Goal: Task Accomplishment & Management: Use online tool/utility

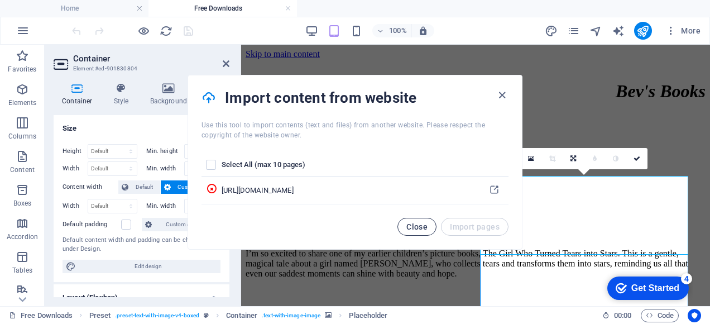
click at [423, 224] on span "Close" at bounding box center [416, 226] width 21 height 9
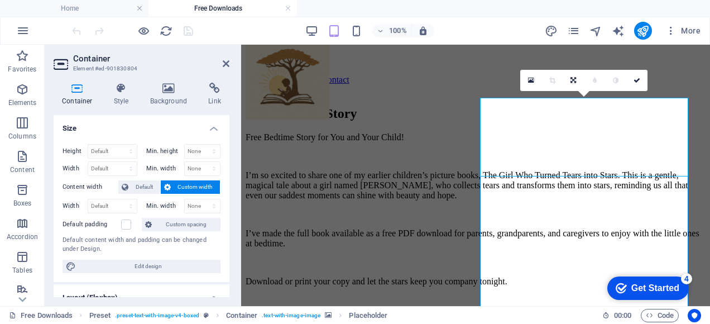
scroll to position [89, 0]
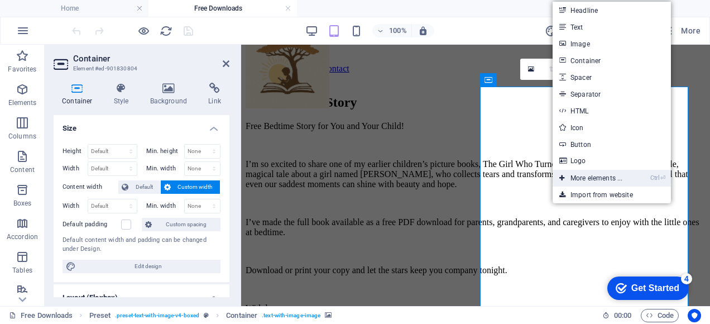
click at [559, 173] on icon at bounding box center [562, 178] width 6 height 17
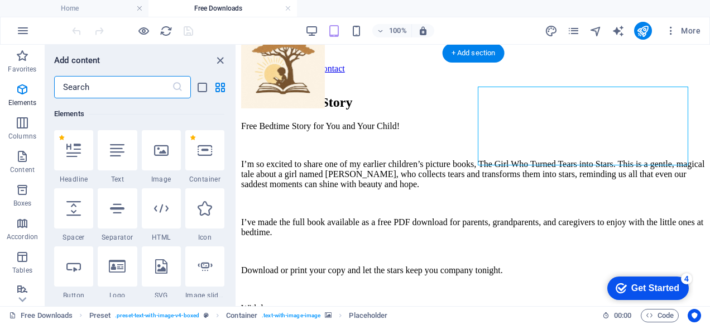
scroll to position [119, 0]
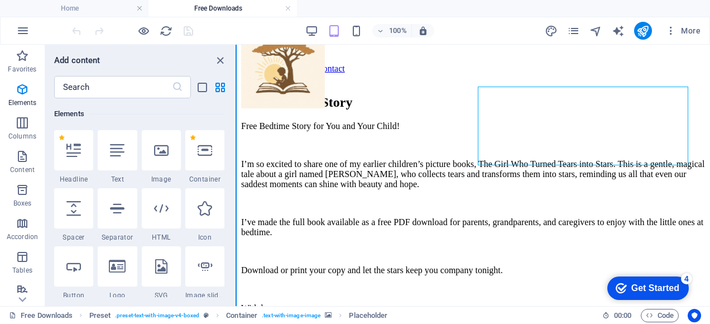
drag, startPoint x: 235, startPoint y: 108, endPoint x: 235, endPoint y: 116, distance: 7.8
click at [235, 116] on div "Favorites Elements Columns Content Boxes Accordion Tables Features Images Slide…" at bounding box center [118, 175] width 237 height 261
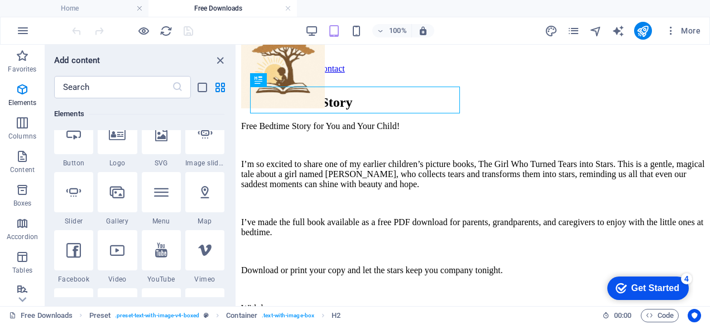
scroll to position [210, 0]
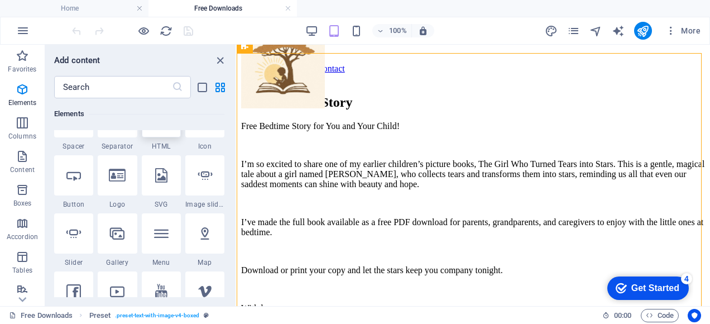
click at [161, 136] on div at bounding box center [161, 117] width 39 height 40
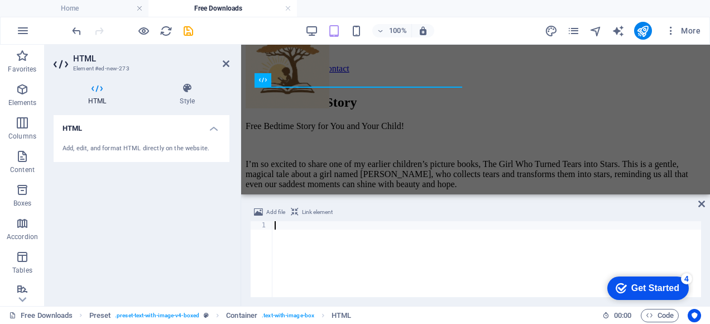
click at [315, 210] on span "Link element" at bounding box center [317, 211] width 31 height 13
click at [304, 226] on div at bounding box center [486, 267] width 428 height 93
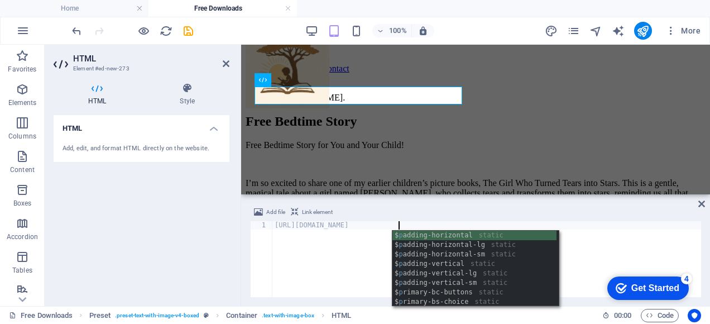
scroll to position [0, 10]
type textarea "[URL][DOMAIN_NAME]"
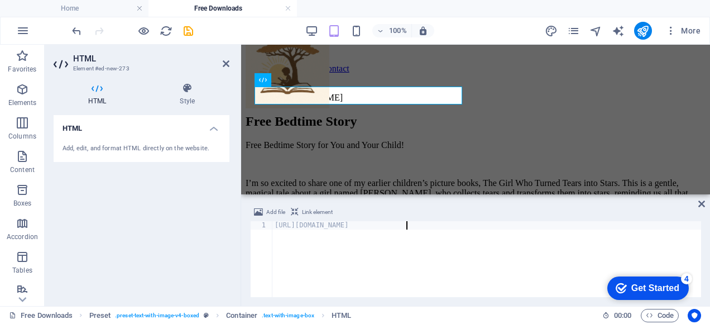
click at [290, 247] on div "[URL][DOMAIN_NAME]" at bounding box center [486, 267] width 428 height 93
type textarea "h"
click at [368, 209] on div "Add file Link element" at bounding box center [475, 213] width 451 height 16
click at [701, 204] on icon at bounding box center [701, 203] width 7 height 9
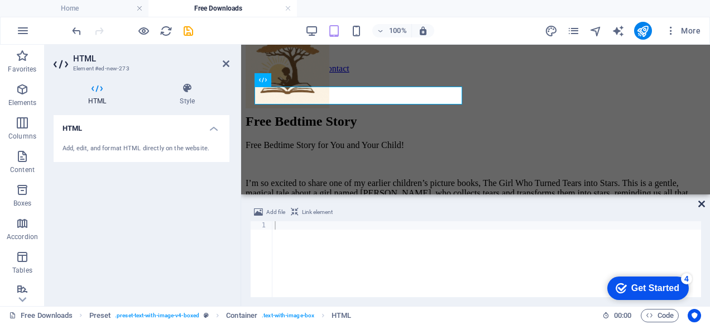
scroll to position [95, 0]
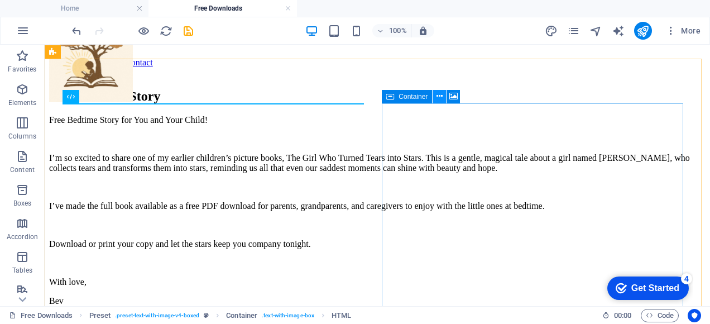
click at [443, 95] on button at bounding box center [438, 96] width 13 height 13
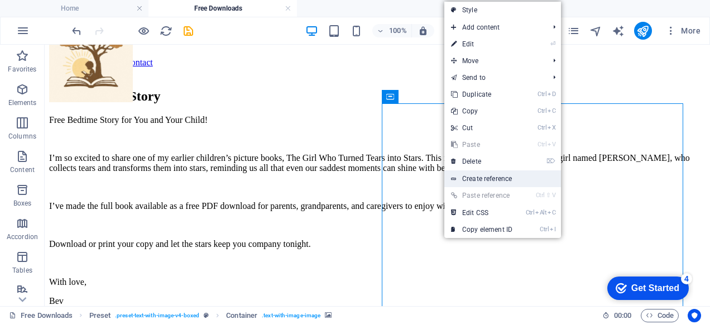
click at [500, 180] on link "Create reference" at bounding box center [502, 178] width 117 height 17
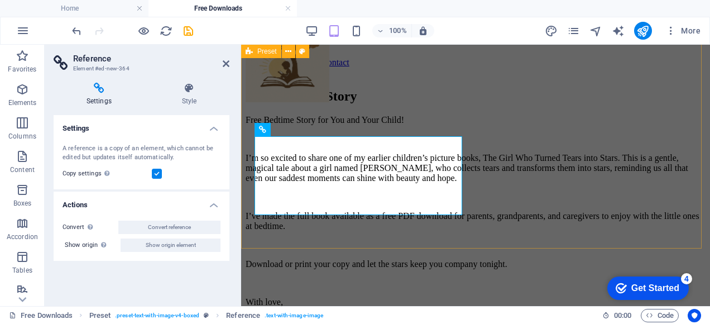
scroll to position [504, 0]
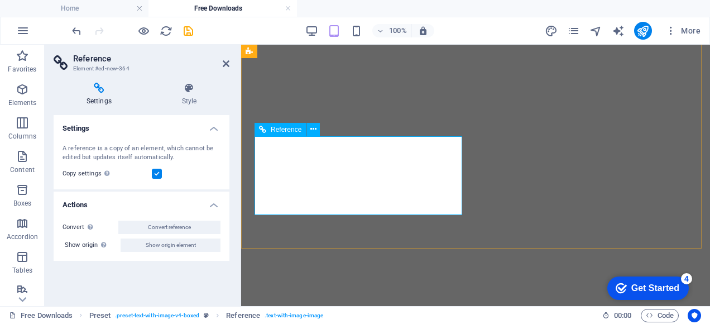
click at [156, 145] on div "A reference is a copy of an element, which cannot be edited but updates itself …" at bounding box center [141, 153] width 158 height 18
click at [175, 158] on div "A reference is a copy of an element, which cannot be edited but updates itself …" at bounding box center [141, 153] width 158 height 18
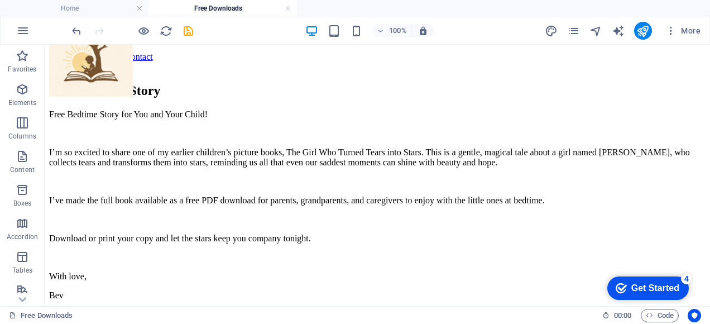
scroll to position [103, 0]
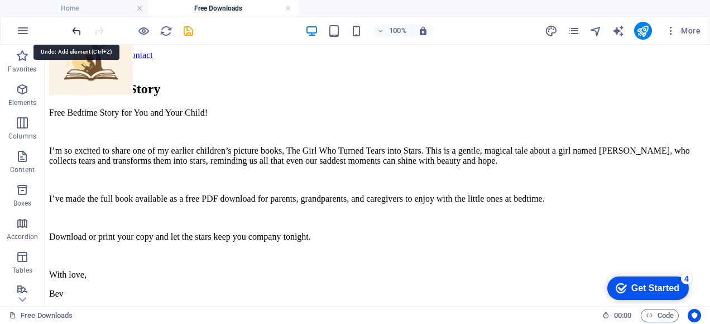
click at [73, 26] on icon "undo" at bounding box center [76, 31] width 13 height 13
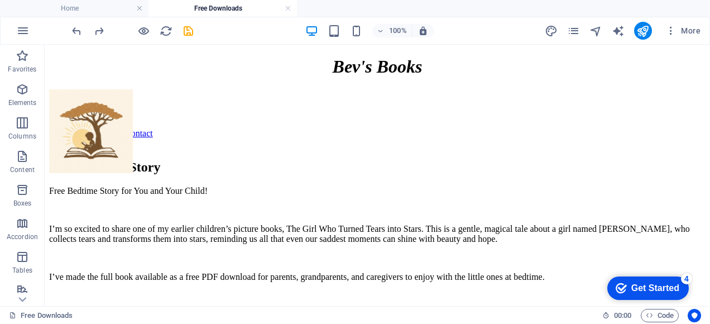
scroll to position [0, 0]
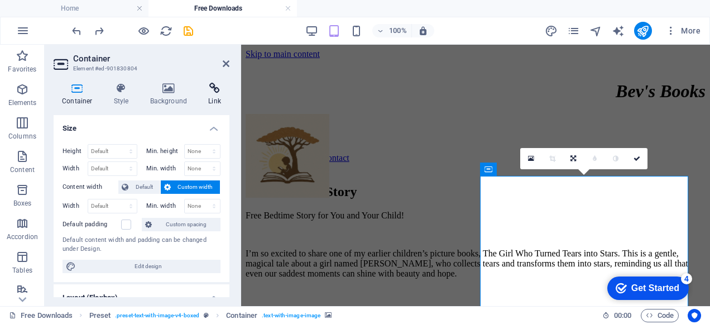
click at [213, 88] on icon at bounding box center [215, 88] width 30 height 11
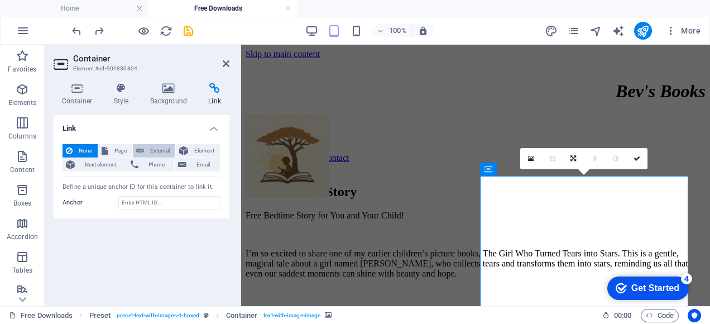
click at [156, 148] on span "External" at bounding box center [159, 150] width 25 height 13
select select "blank"
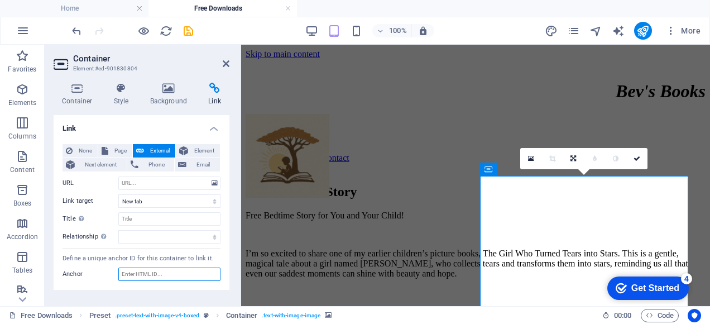
click at [141, 273] on input "Anchor" at bounding box center [169, 273] width 102 height 13
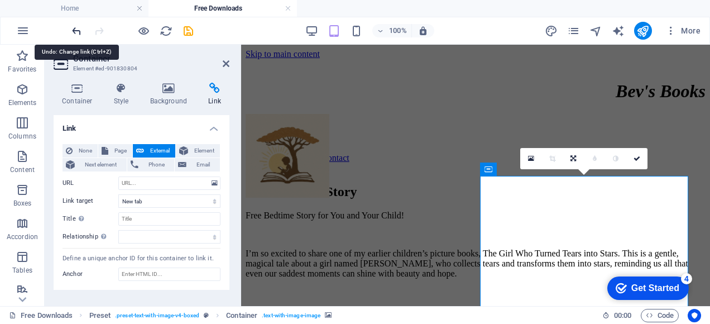
click at [72, 28] on icon "undo" at bounding box center [76, 31] width 13 height 13
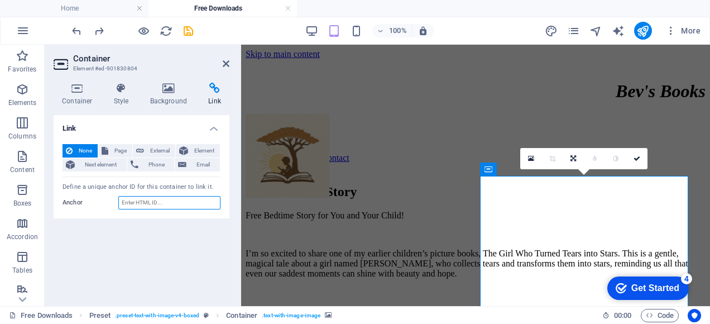
click at [128, 200] on input "Anchor" at bounding box center [169, 202] width 102 height 13
click at [153, 206] on input "Anchor" at bounding box center [169, 202] width 102 height 13
type input "[URL][DOMAIN_NAME]"
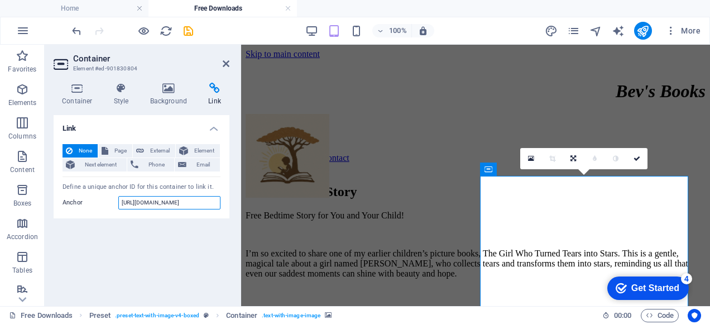
click at [122, 200] on input "[URL][DOMAIN_NAME]" at bounding box center [169, 202] width 102 height 13
click at [163, 149] on span "External" at bounding box center [159, 150] width 25 height 13
select select "blank"
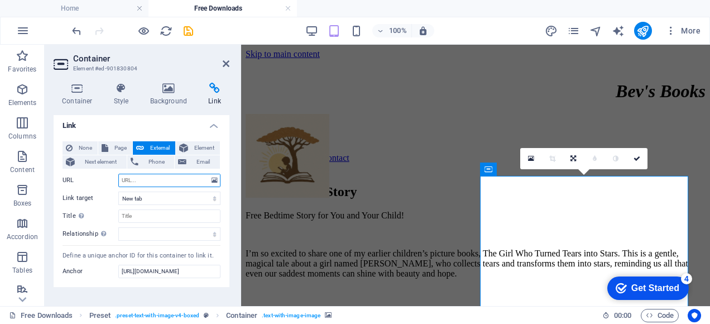
scroll to position [4, 0]
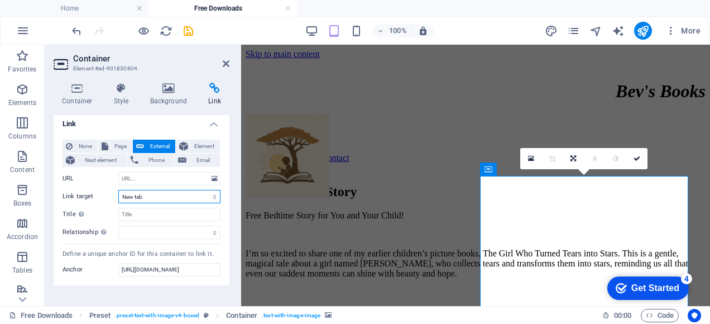
click at [213, 197] on select "New tab Same tab Overlay" at bounding box center [169, 196] width 102 height 13
click at [156, 176] on input "URL" at bounding box center [169, 178] width 102 height 13
click at [203, 177] on input "[URL][DOMAIN_NAME]" at bounding box center [169, 178] width 102 height 13
type input "f"
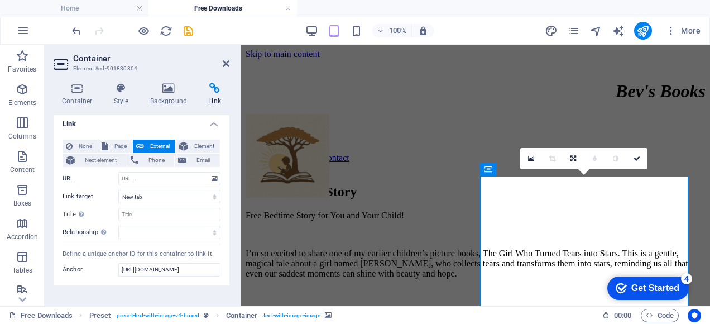
click at [174, 251] on div "Define a unique anchor ID for this container to link it." at bounding box center [141, 253] width 158 height 9
click at [637, 156] on icon at bounding box center [636, 158] width 7 height 7
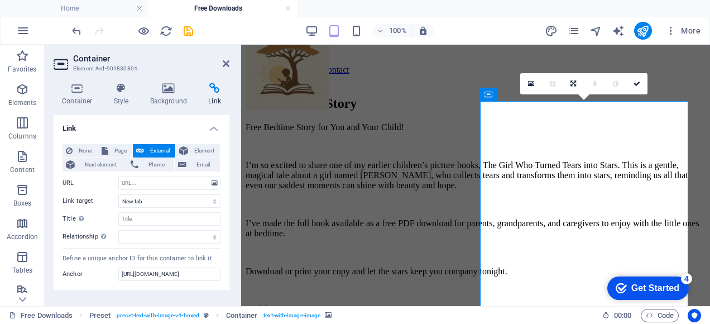
scroll to position [89, 0]
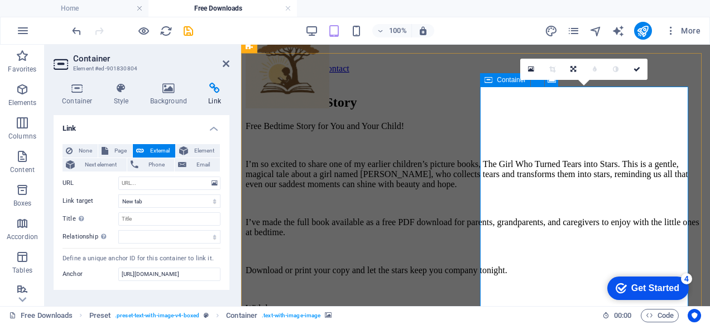
drag, startPoint x: 226, startPoint y: 168, endPoint x: 232, endPoint y: 185, distance: 17.6
click at [232, 185] on div "Container Style Background Link Size Height Default px rem % vh vw Min. height …" at bounding box center [142, 190] width 194 height 232
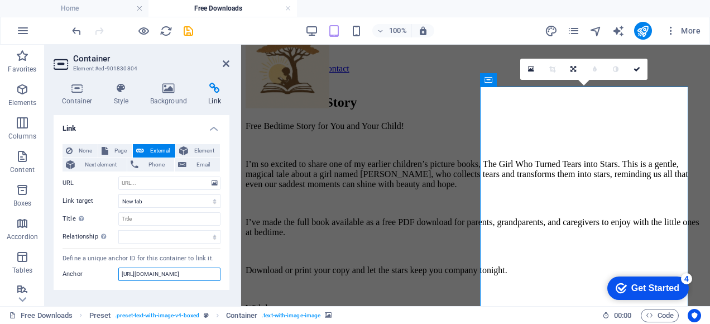
click at [199, 272] on input "[URL][DOMAIN_NAME]" at bounding box center [169, 273] width 102 height 13
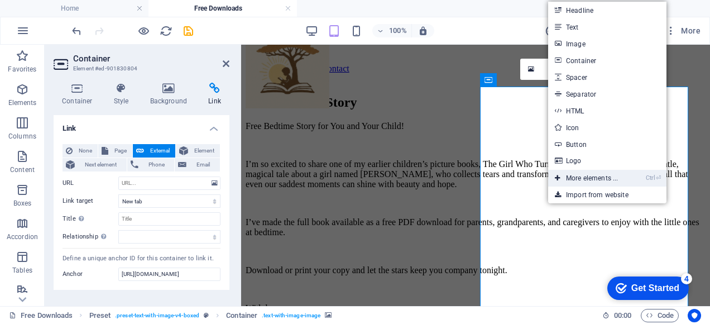
click at [557, 175] on icon at bounding box center [557, 178] width 6 height 17
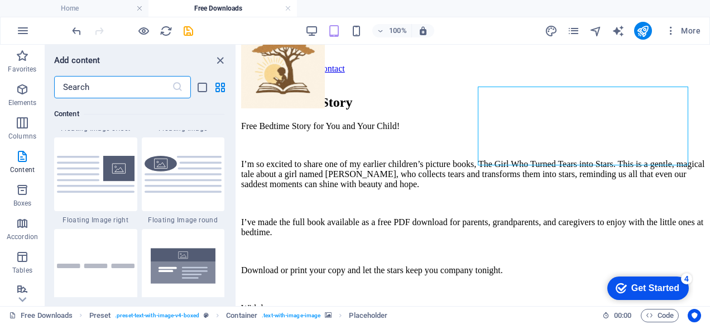
scroll to position [2515, 0]
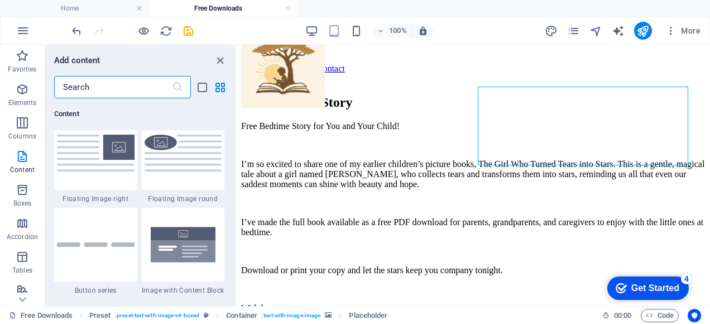
drag, startPoint x: 234, startPoint y: 104, endPoint x: 16, endPoint y: 102, distance: 217.6
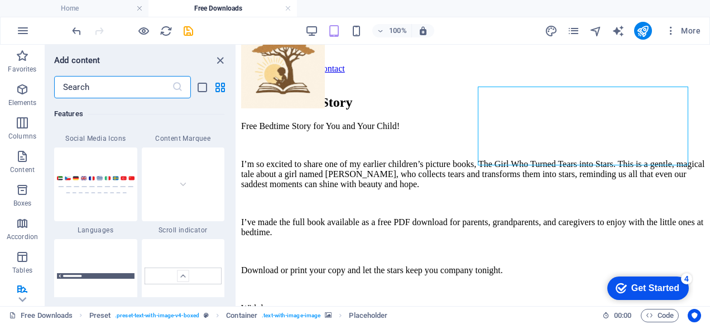
scroll to position [5364, 0]
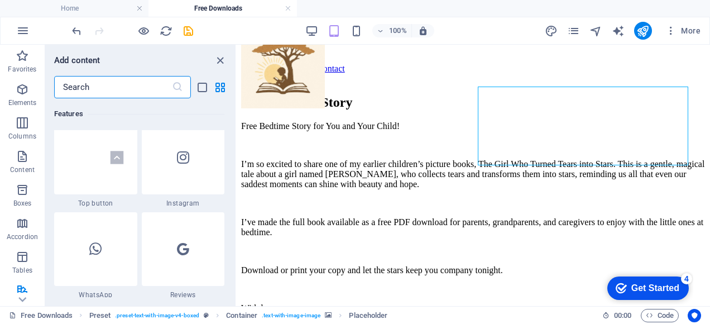
drag, startPoint x: 234, startPoint y: 145, endPoint x: 6, endPoint y: 151, distance: 228.8
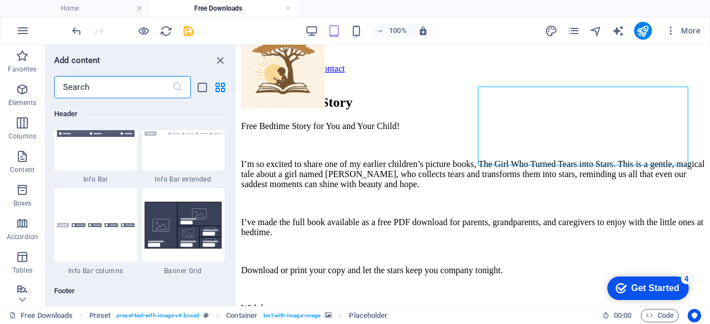
scroll to position [7166, 0]
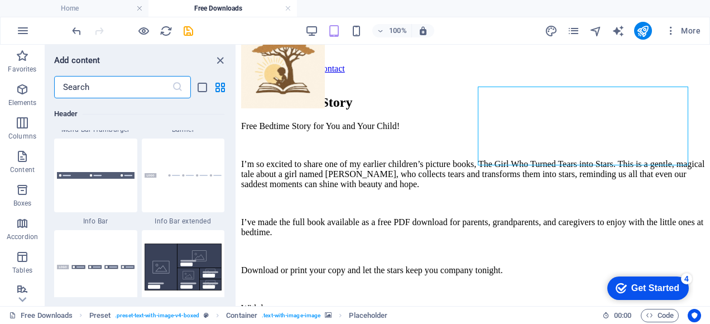
drag, startPoint x: 234, startPoint y: 200, endPoint x: 6, endPoint y: 187, distance: 228.5
click at [88, 86] on input "text" at bounding box center [113, 87] width 118 height 22
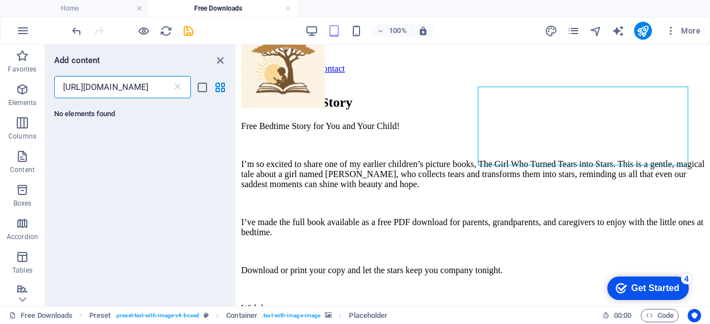
type input "[URL][DOMAIN_NAME]"
click at [219, 59] on icon "close panel" at bounding box center [220, 60] width 13 height 13
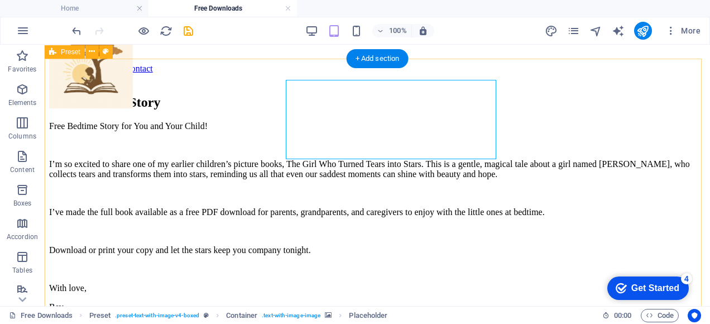
scroll to position [95, 0]
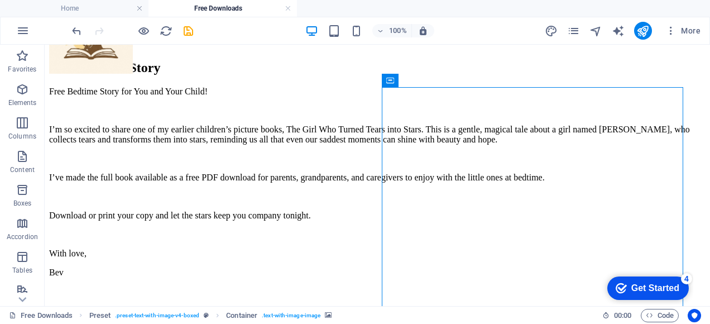
scroll to position [134, 0]
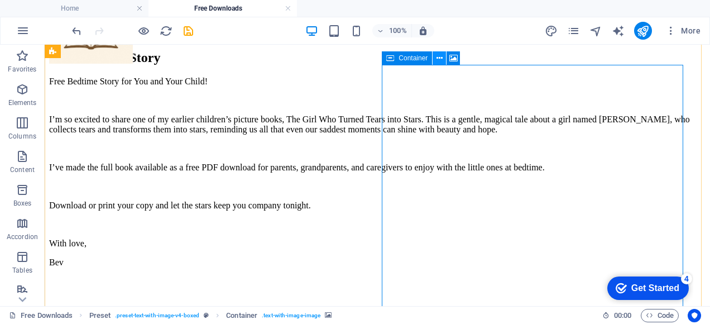
click at [437, 58] on icon at bounding box center [439, 58] width 6 height 12
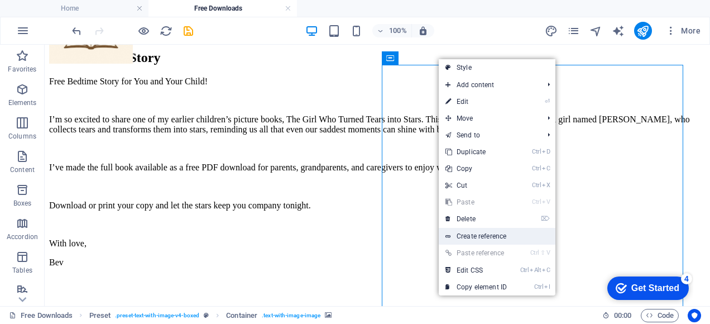
click at [480, 233] on link "Create reference" at bounding box center [496, 236] width 117 height 17
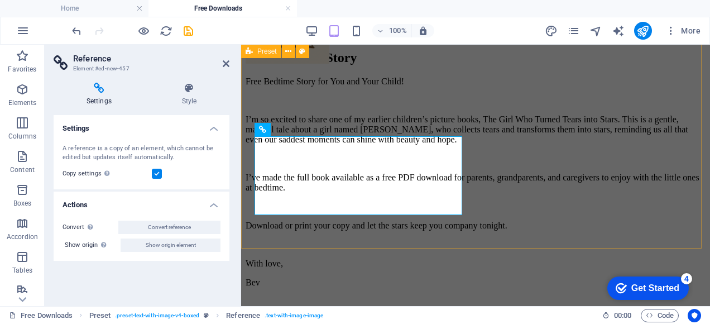
scroll to position [504, 0]
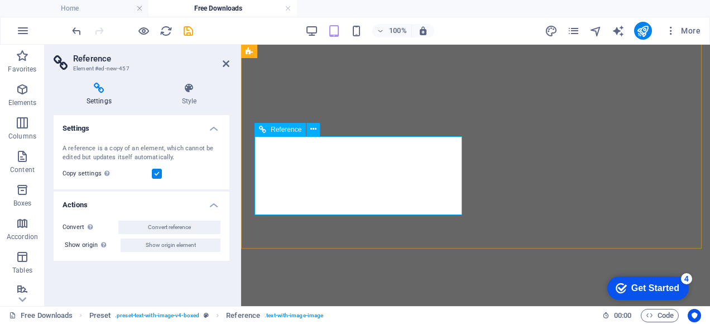
click at [265, 129] on icon at bounding box center [262, 129] width 7 height 13
click at [315, 129] on icon at bounding box center [313, 129] width 6 height 12
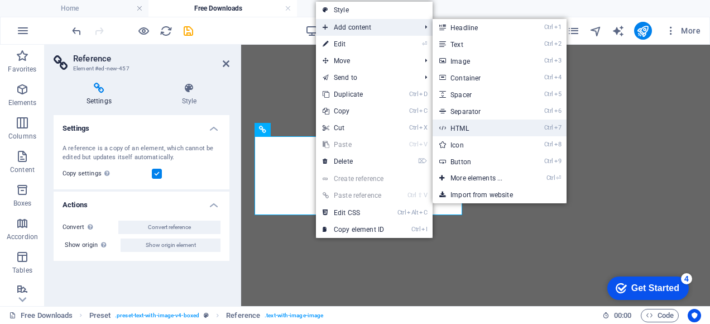
click at [455, 125] on link "Ctrl 7 HTML" at bounding box center [478, 127] width 92 height 17
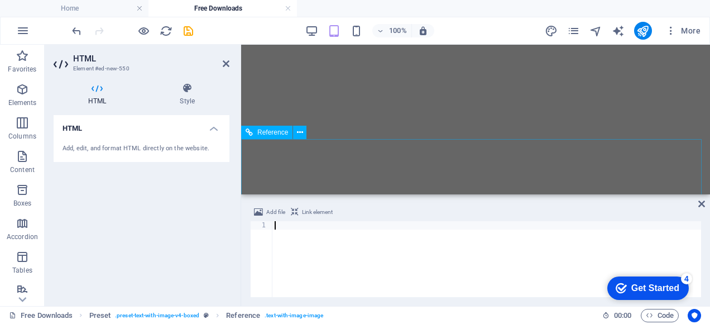
scroll to position [608, 0]
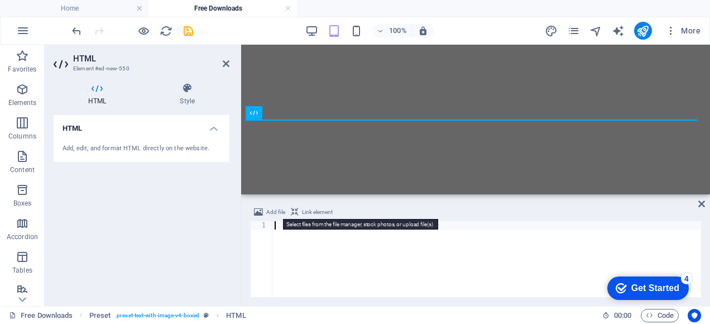
click at [259, 209] on icon at bounding box center [258, 211] width 9 height 13
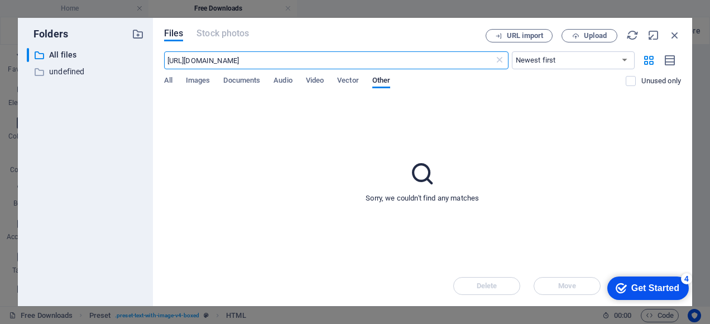
type input "[URL][DOMAIN_NAME]"
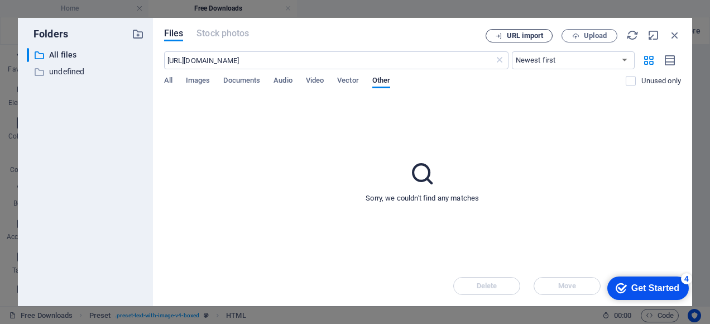
click at [520, 32] on span "URL import" at bounding box center [525, 35] width 36 height 7
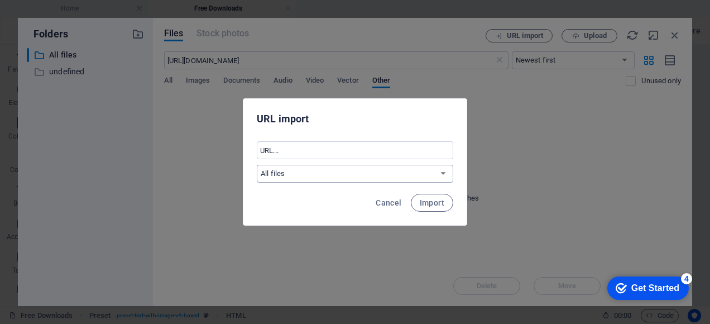
click at [444, 175] on select "All files undefined" at bounding box center [355, 174] width 196 height 18
click at [332, 149] on input "text" at bounding box center [355, 150] width 196 height 18
paste input "[URL][DOMAIN_NAME]"
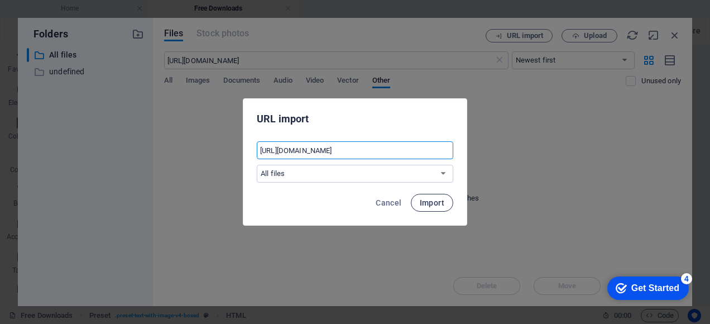
type input "[URL][DOMAIN_NAME]"
click at [428, 202] on span "Import" at bounding box center [431, 202] width 25 height 9
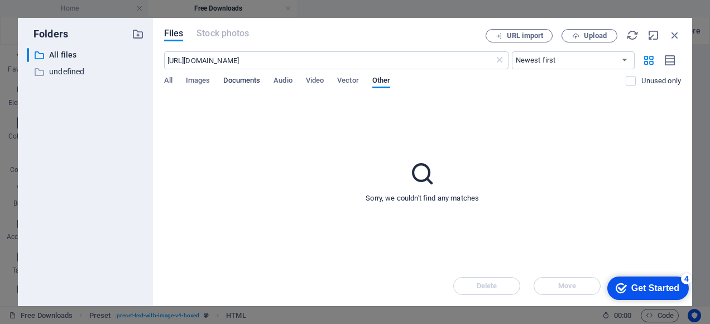
click at [249, 78] on span "Documents" at bounding box center [241, 82] width 37 height 16
click at [678, 35] on icon "button" at bounding box center [674, 35] width 12 height 12
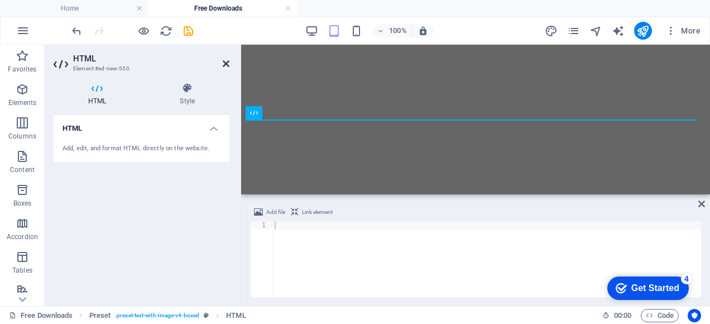
click at [226, 60] on icon at bounding box center [226, 63] width 7 height 9
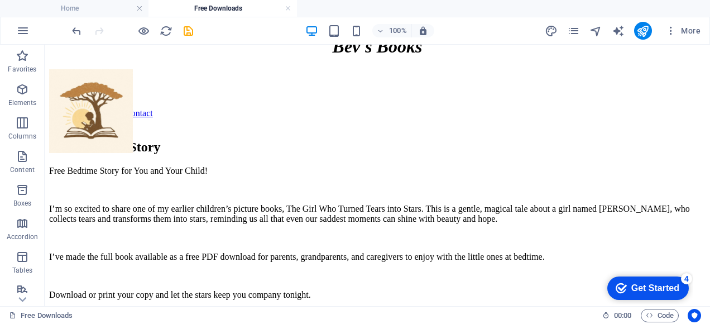
scroll to position [67, 0]
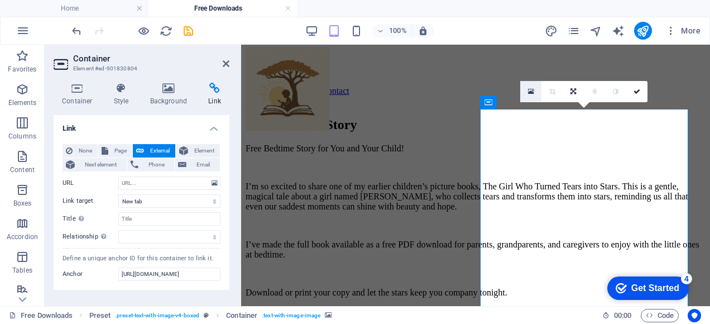
click at [531, 89] on icon at bounding box center [531, 92] width 6 height 8
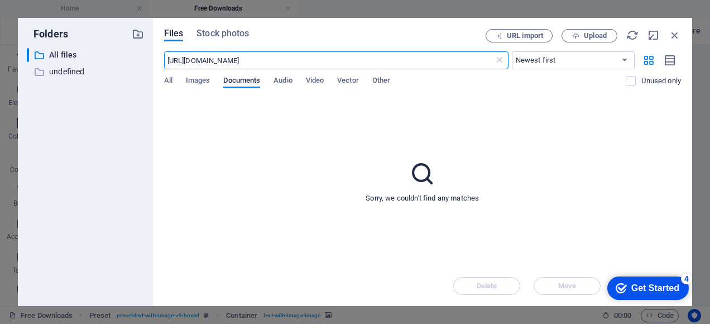
scroll to position [422, 0]
type input "h"
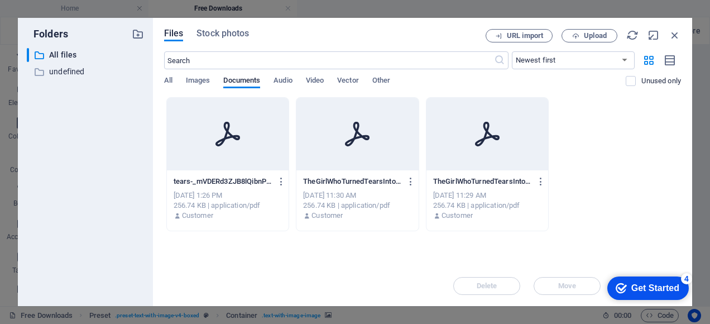
click at [249, 194] on div "[DATE] 1:26 PM" at bounding box center [227, 195] width 109 height 10
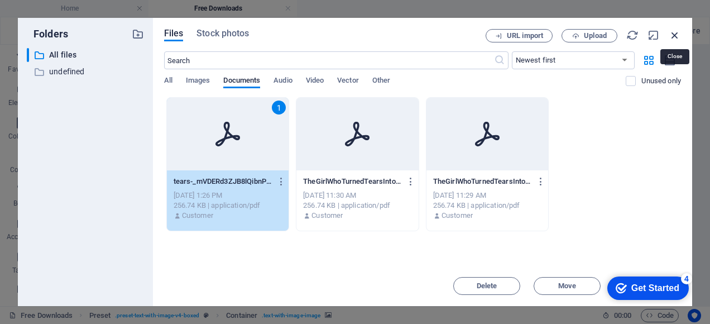
click at [676, 31] on icon "button" at bounding box center [674, 35] width 12 height 12
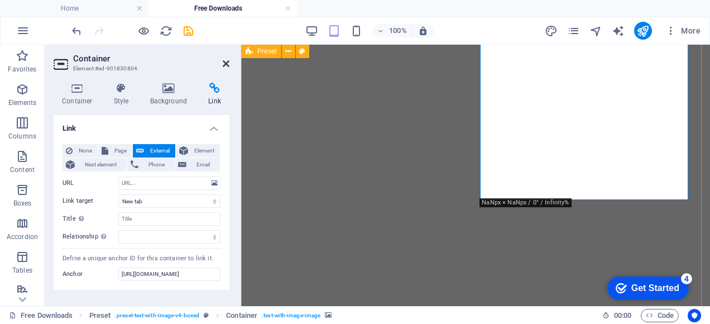
click at [223, 63] on icon at bounding box center [226, 63] width 7 height 9
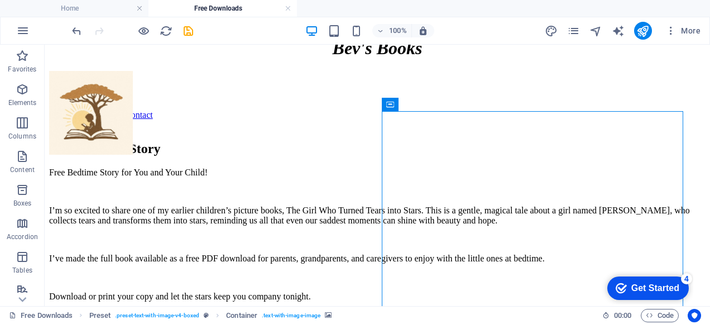
scroll to position [0, 0]
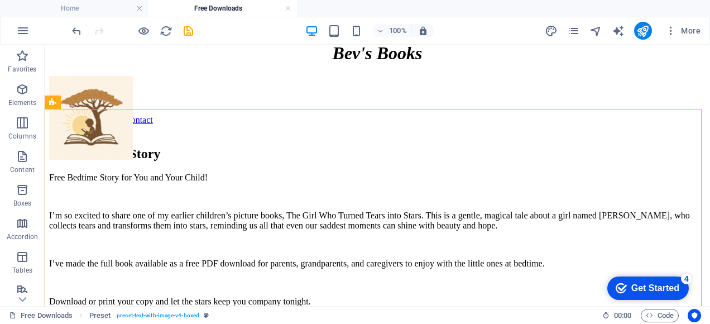
scroll to position [37, 0]
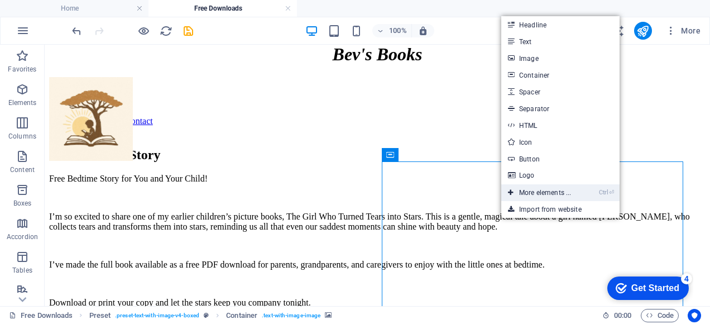
click at [541, 190] on link "Ctrl ⏎ More elements ..." at bounding box center [539, 192] width 76 height 17
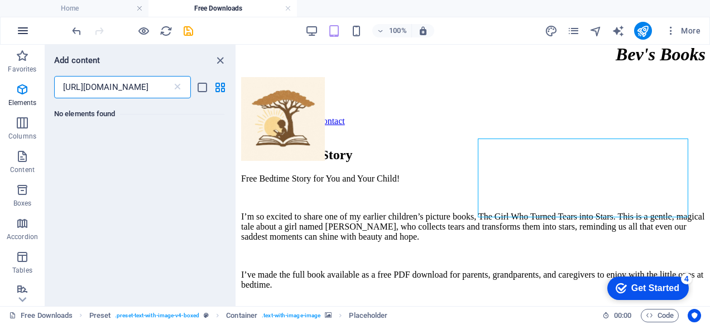
click at [18, 33] on icon "button" at bounding box center [22, 30] width 13 height 13
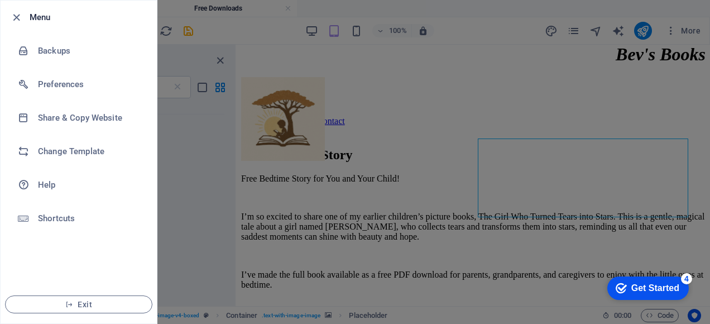
click at [577, 7] on div at bounding box center [355, 162] width 710 height 324
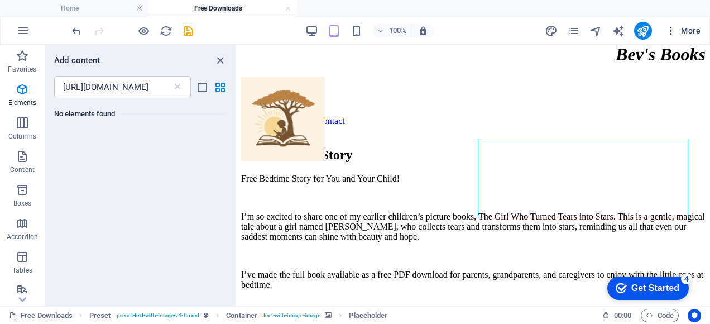
click at [669, 31] on icon "button" at bounding box center [670, 30] width 11 height 11
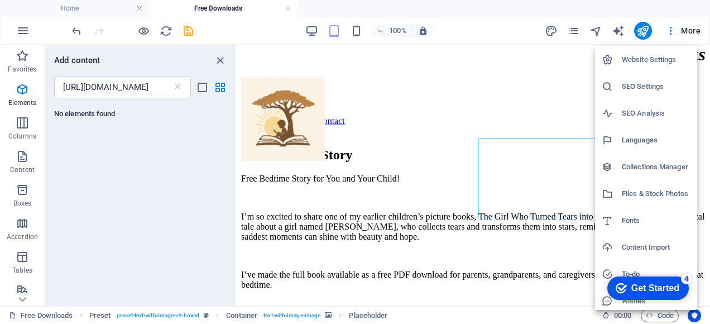
click at [648, 62] on h6 "Website Settings" at bounding box center [655, 59] width 69 height 13
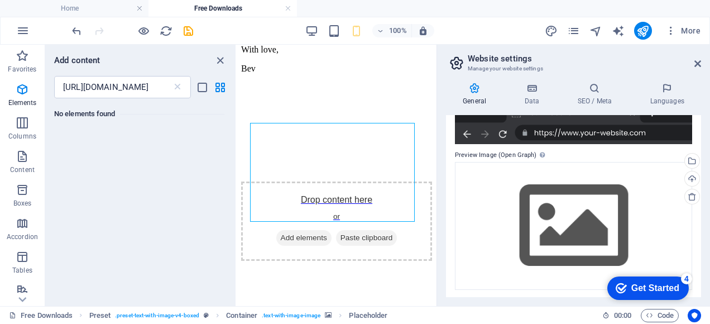
scroll to position [235, 0]
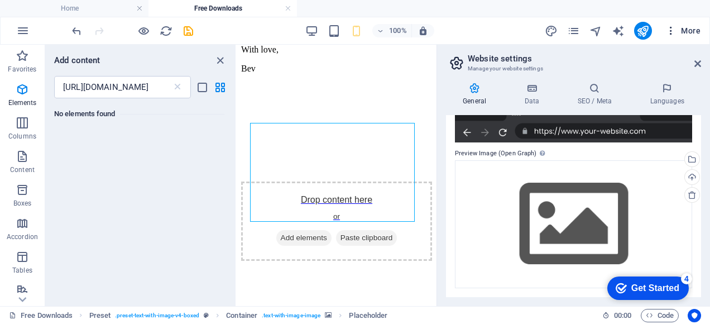
click at [673, 32] on icon "button" at bounding box center [670, 30] width 11 height 11
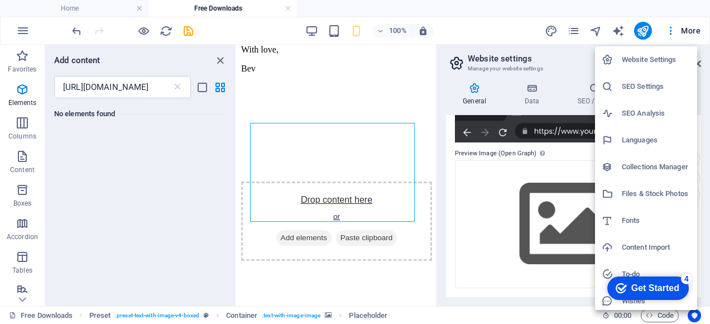
click at [634, 193] on h6 "Files & Stock Photos" at bounding box center [655, 193] width 69 height 13
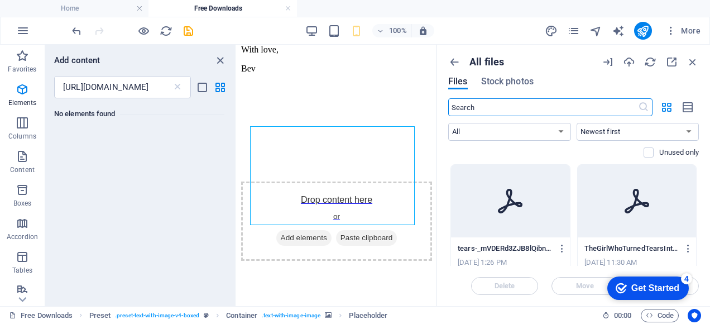
scroll to position [404, 0]
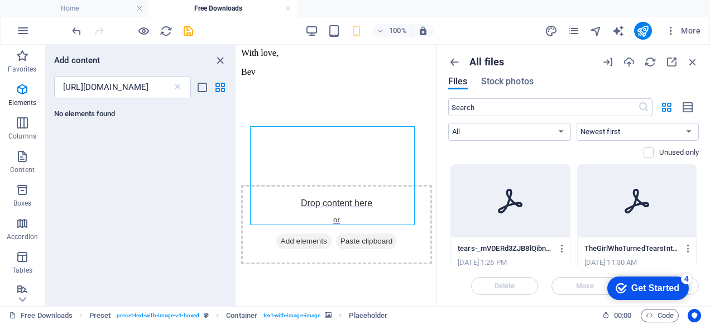
click at [507, 212] on icon at bounding box center [509, 200] width 27 height 27
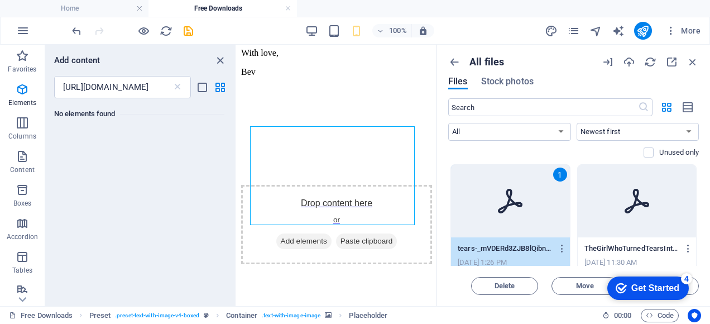
drag, startPoint x: 620, startPoint y: 288, endPoint x: 648, endPoint y: 223, distance: 71.5
click html "checkmark Get Started 4 First Steps in the Editor Let's guide you through the t…"
click at [518, 204] on icon at bounding box center [509, 200] width 27 height 27
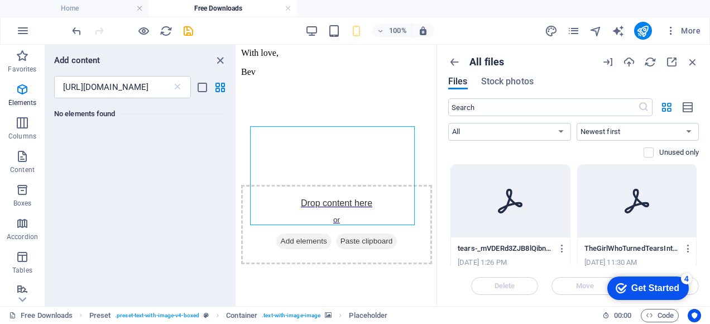
click at [518, 204] on icon at bounding box center [509, 200] width 27 height 27
click div "checkmark Get Started 4 First Steps in the Editor Let's guide you through the t…"
click at [631, 290] on div "Get Started" at bounding box center [655, 288] width 48 height 10
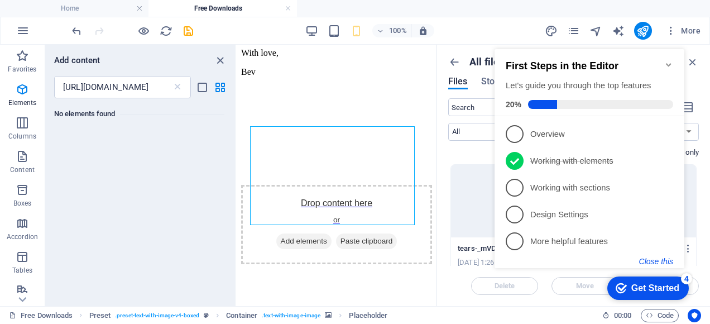
click at [655, 257] on button "Close this" at bounding box center [656, 261] width 34 height 9
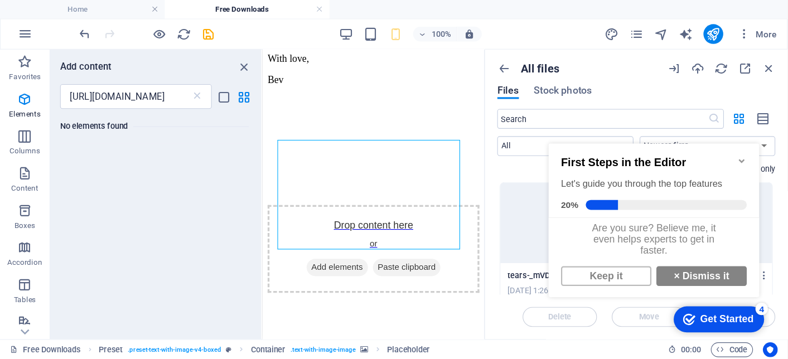
scroll to position [8, 0]
click at [536, 252] on link "Keep it" at bounding box center [545, 249] width 81 height 18
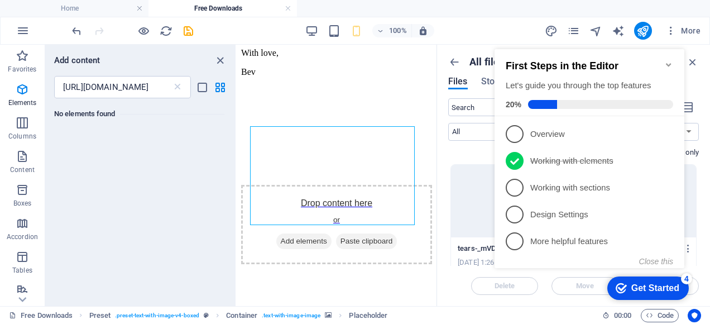
click at [669, 60] on icon "Minimize checklist" at bounding box center [668, 64] width 9 height 9
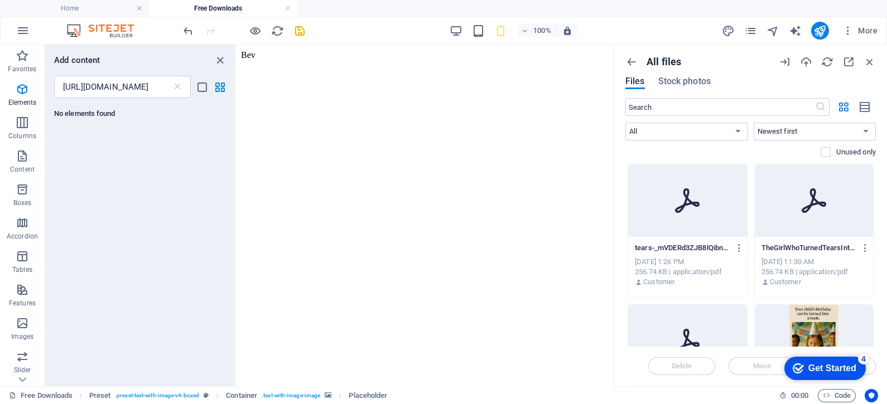
scroll to position [9, 0]
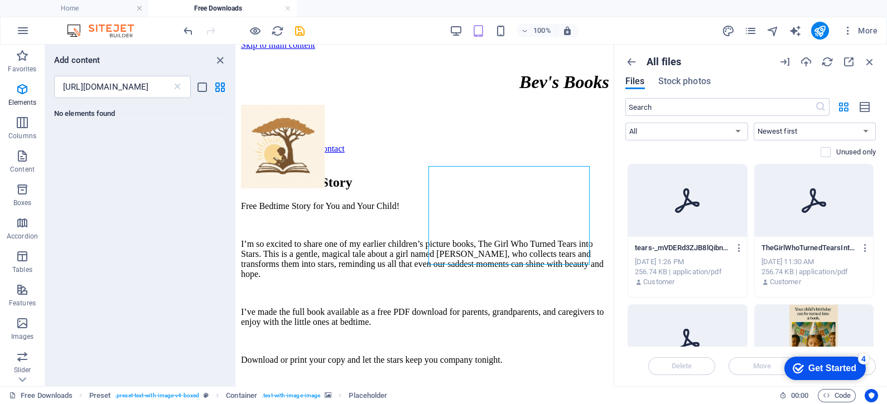
click at [709, 201] on div at bounding box center [687, 201] width 119 height 73
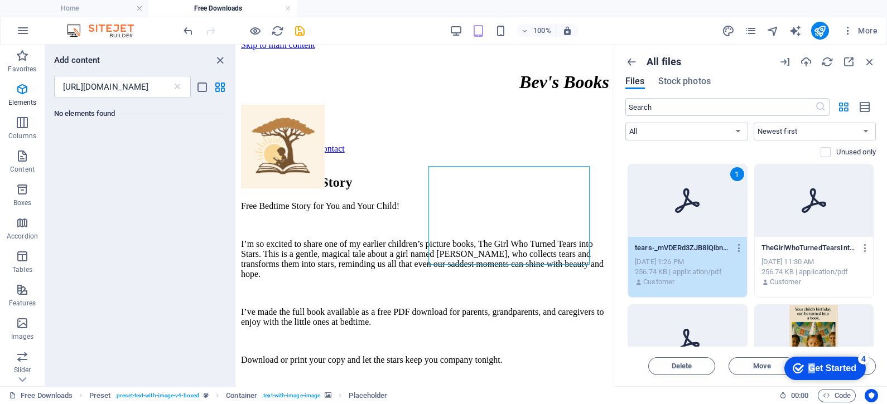
drag, startPoint x: 812, startPoint y: 372, endPoint x: 697, endPoint y: 397, distance: 118.2
click html "checkmark Get Started 4 First Steps in the Editor Let's guide you through the t…"
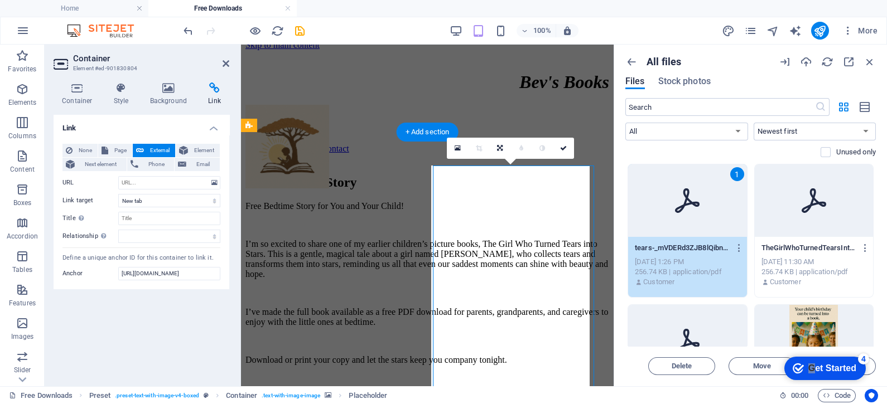
scroll to position [9, 0]
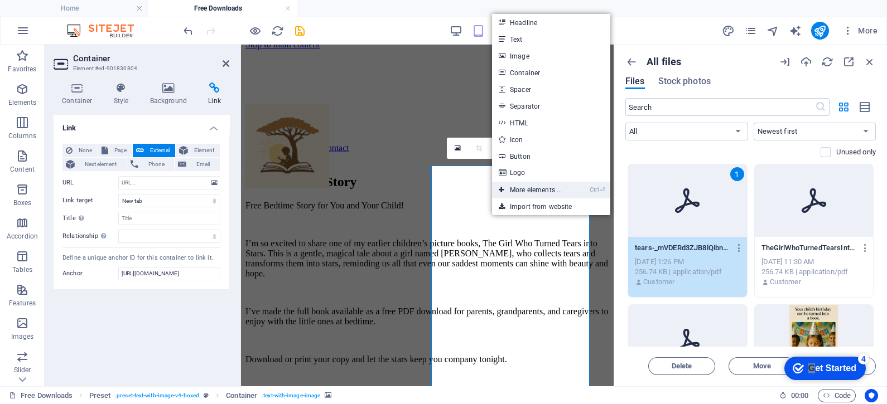
click at [546, 191] on link "Ctrl ⏎ More elements ..." at bounding box center [530, 190] width 76 height 17
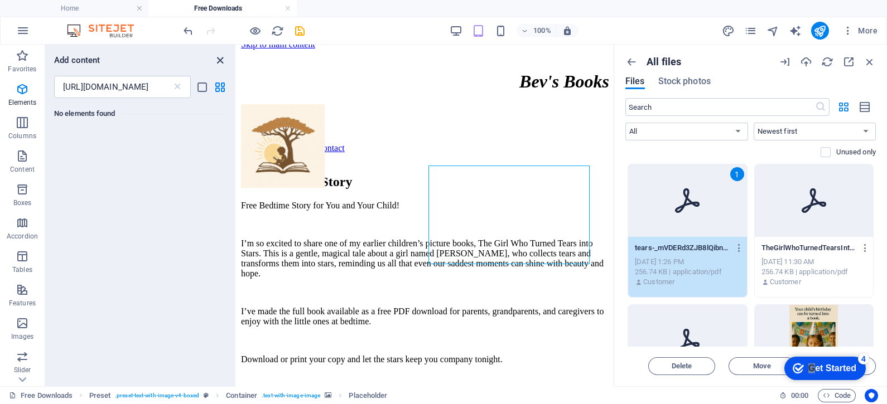
click at [220, 59] on icon "close panel" at bounding box center [220, 60] width 13 height 13
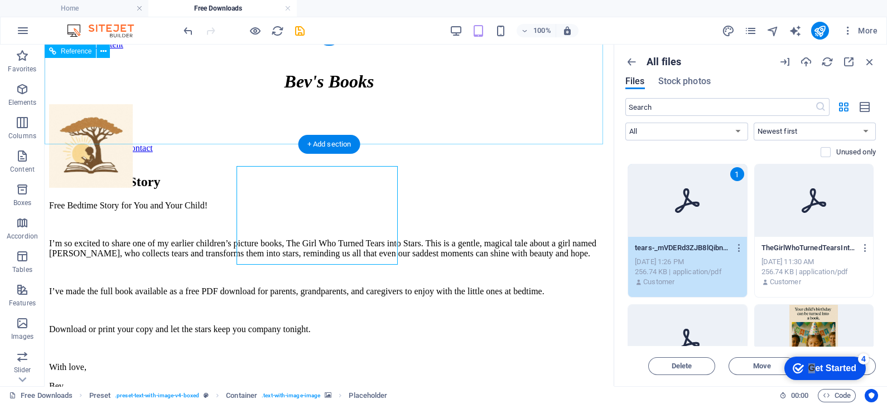
scroll to position [9, 0]
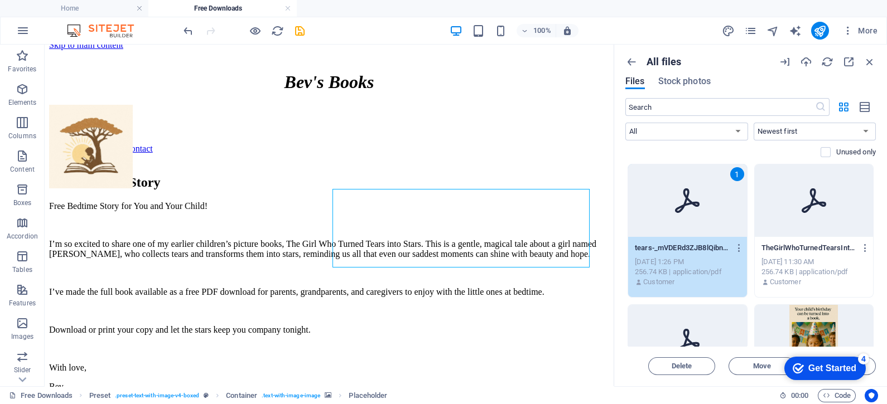
click at [709, 323] on div "Get Started" at bounding box center [832, 369] width 48 height 10
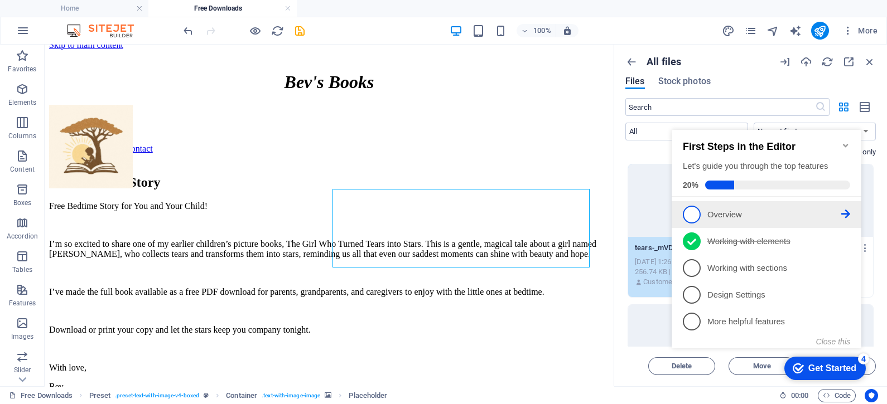
click at [709, 210] on icon at bounding box center [845, 214] width 9 height 9
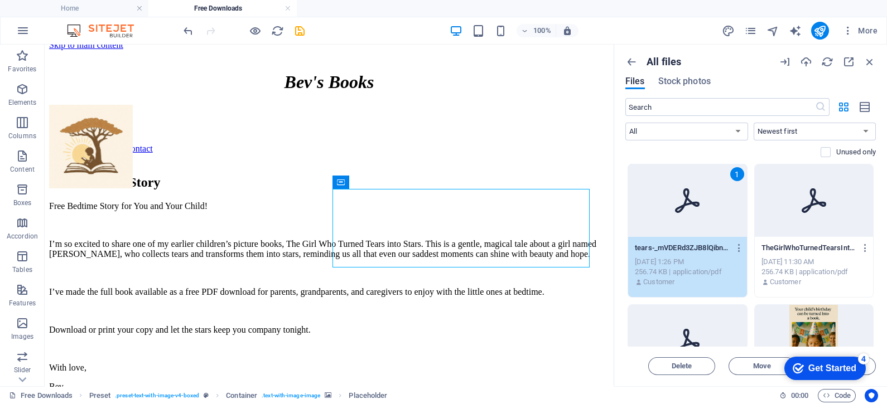
click at [709, 323] on div "Get Started" at bounding box center [832, 369] width 48 height 10
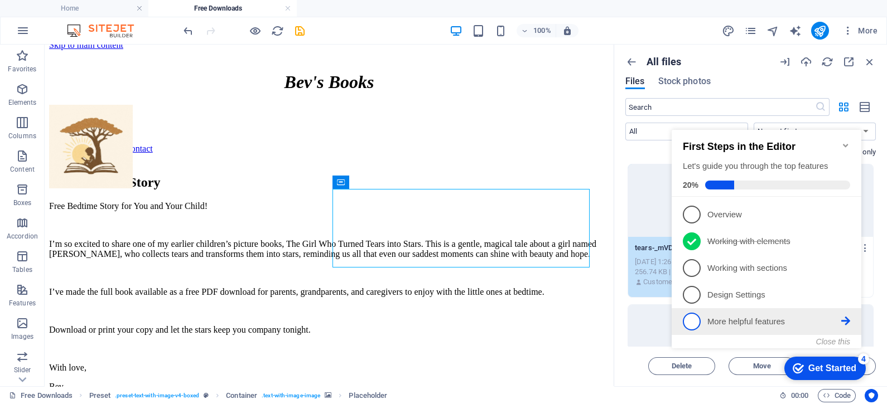
click at [709, 314] on link "5 More helpful features - incomplete" at bounding box center [766, 322] width 167 height 18
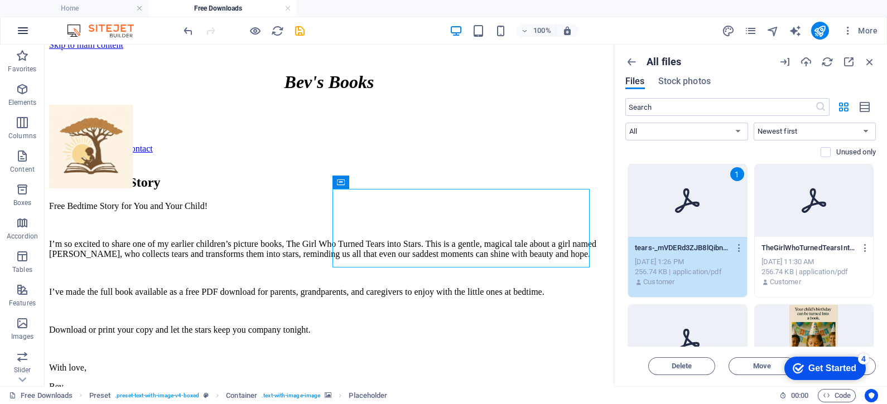
click at [27, 28] on icon "button" at bounding box center [22, 30] width 13 height 13
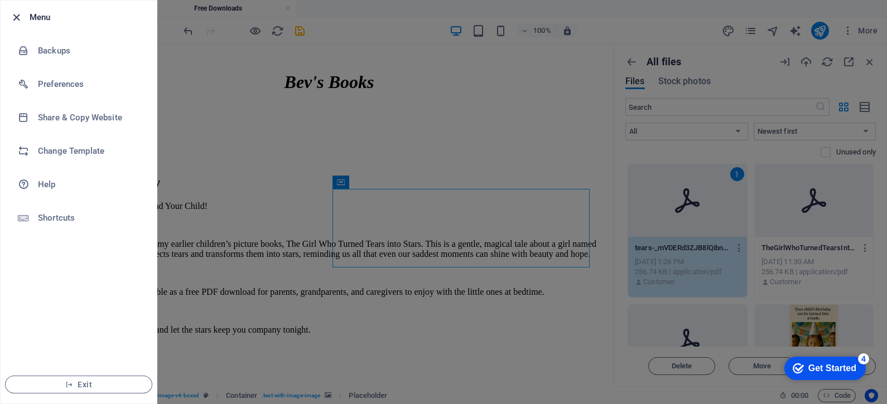
click at [15, 19] on icon "button" at bounding box center [16, 17] width 13 height 13
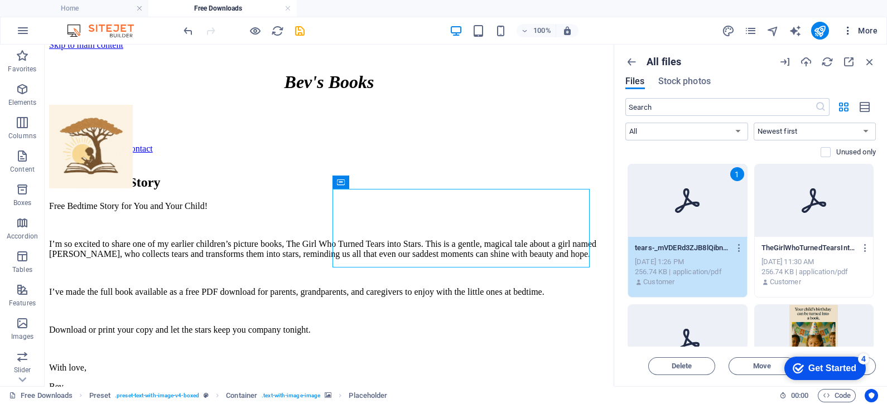
click at [709, 28] on icon "button" at bounding box center [847, 30] width 11 height 11
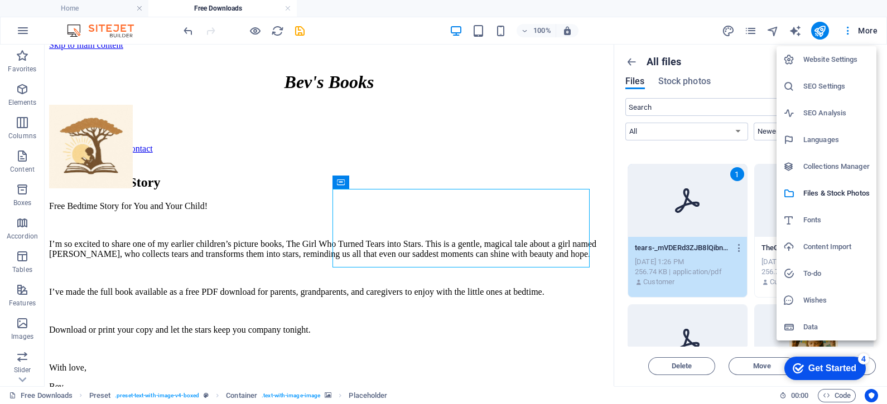
click at [709, 74] on div at bounding box center [443, 202] width 887 height 404
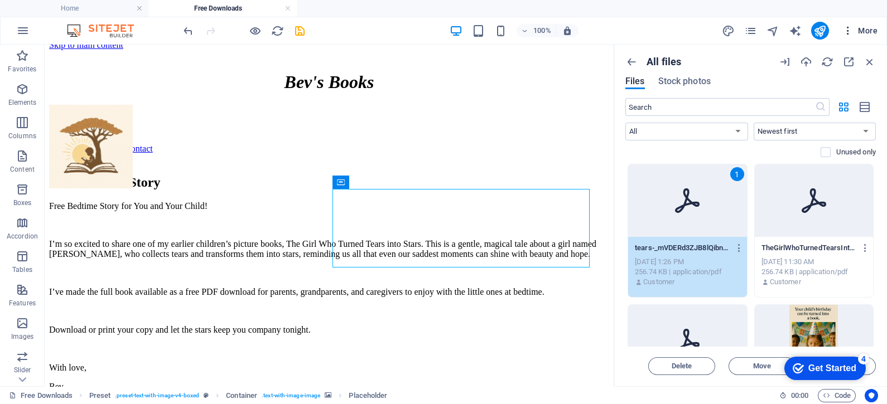
click at [709, 29] on icon "button" at bounding box center [847, 30] width 11 height 11
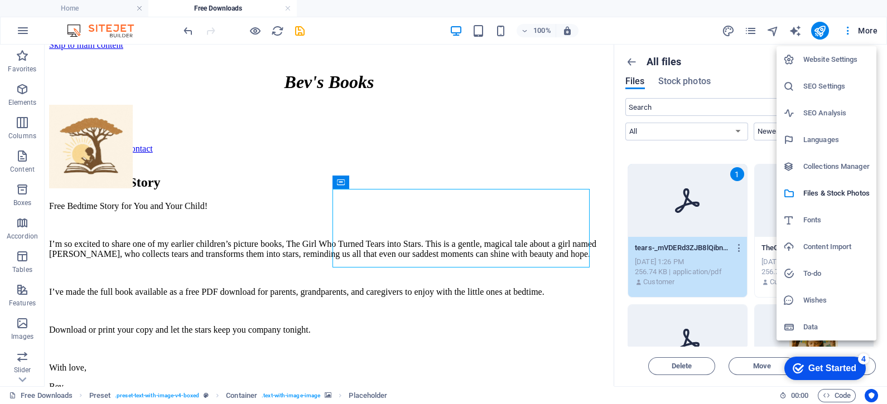
click at [709, 163] on h6 "Collections Manager" at bounding box center [836, 166] width 66 height 13
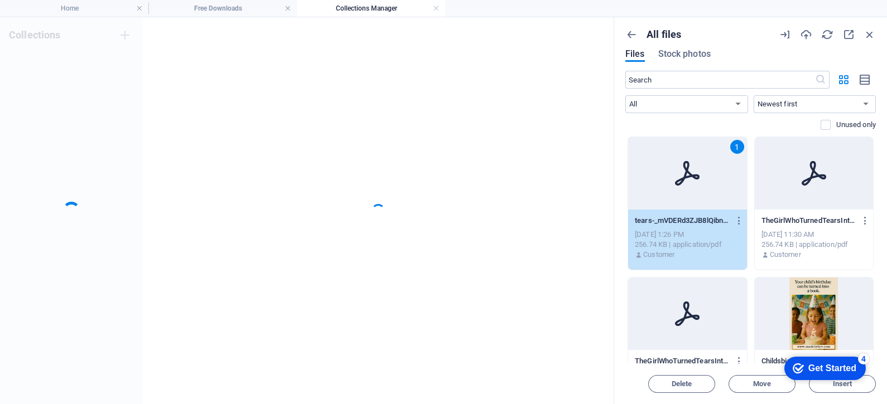
scroll to position [0, 0]
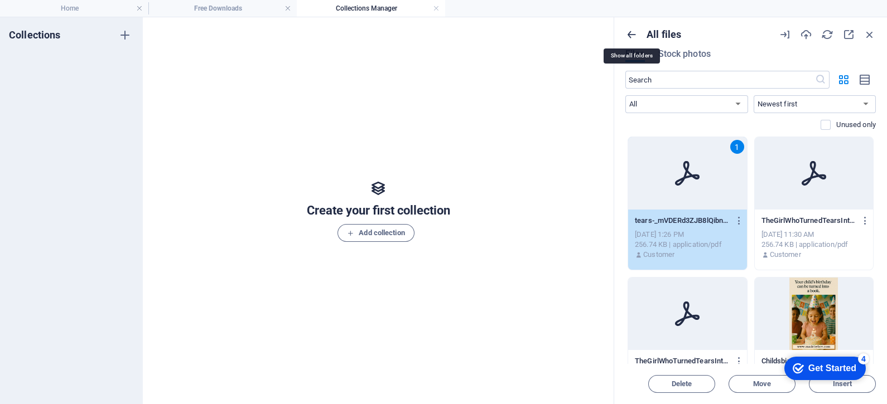
click at [633, 30] on icon "button" at bounding box center [631, 34] width 12 height 12
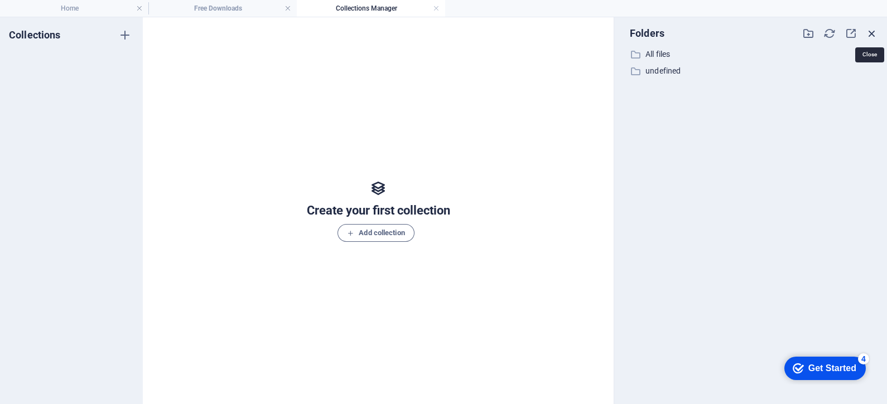
click at [709, 32] on icon "button" at bounding box center [872, 33] width 12 height 12
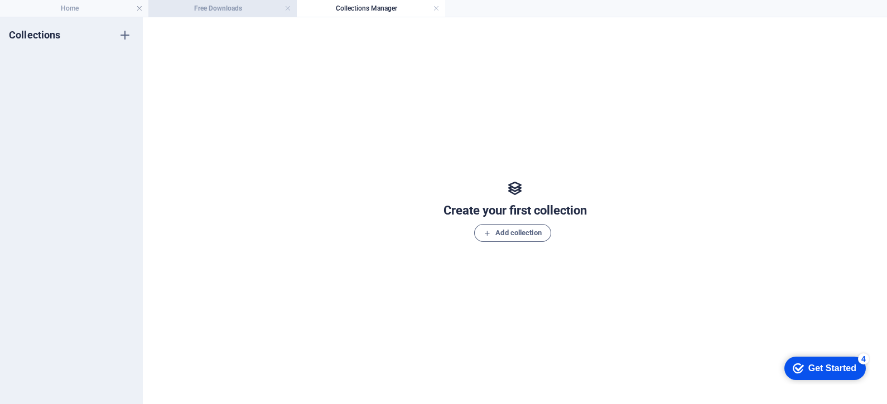
click at [209, 5] on h4 "Free Downloads" at bounding box center [222, 8] width 148 height 12
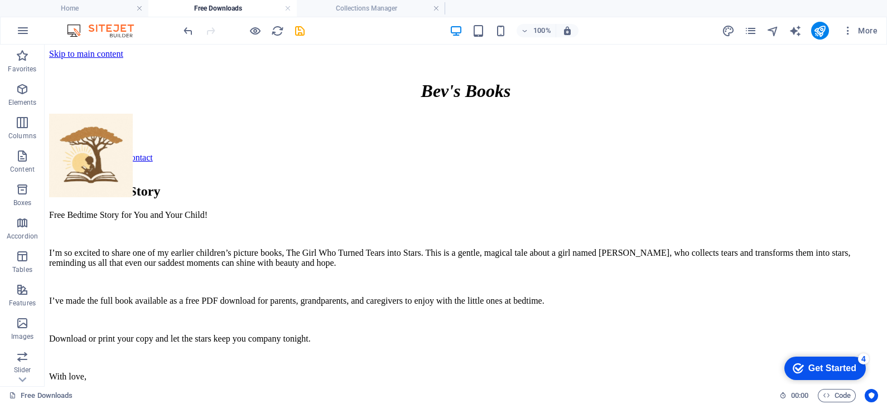
scroll to position [9, 0]
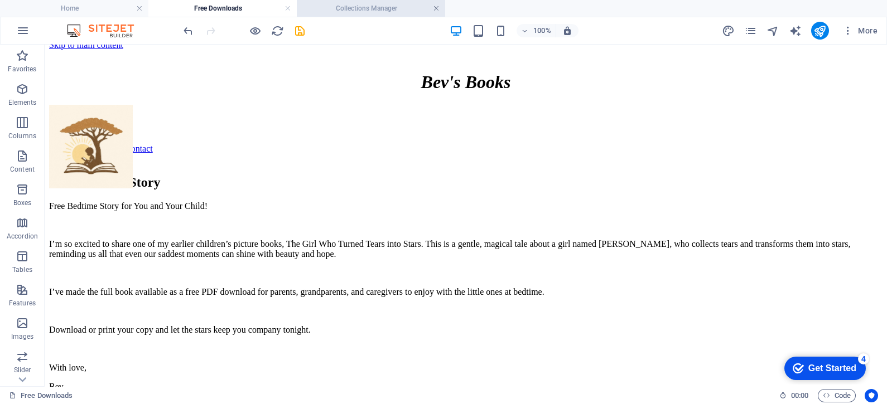
click at [435, 7] on link at bounding box center [436, 8] width 7 height 11
click at [237, 8] on h4 "Free Downloads" at bounding box center [222, 8] width 148 height 12
click at [22, 60] on icon "button" at bounding box center [22, 55] width 13 height 13
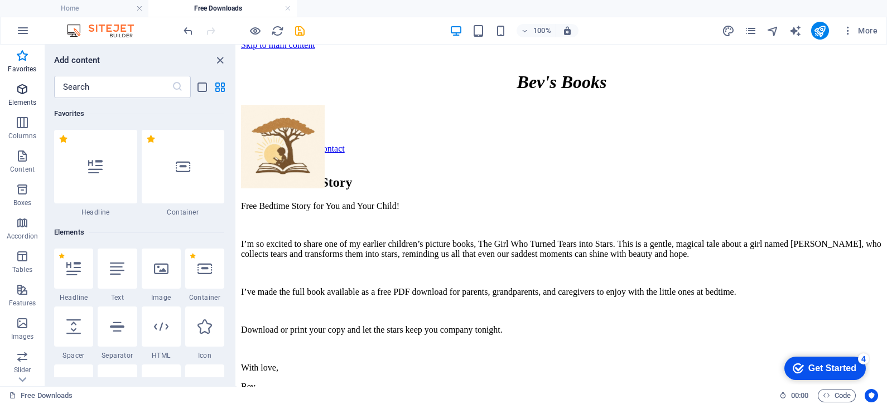
click at [22, 93] on icon "button" at bounding box center [22, 89] width 13 height 13
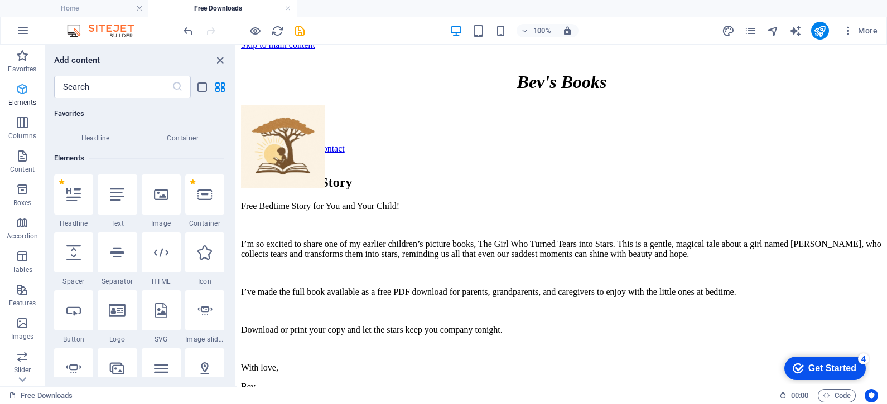
scroll to position [119, 0]
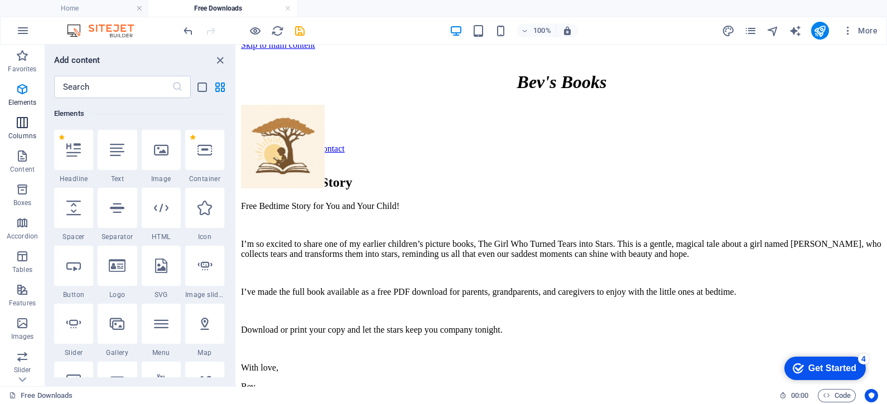
click at [24, 130] on span "Columns" at bounding box center [22, 129] width 45 height 27
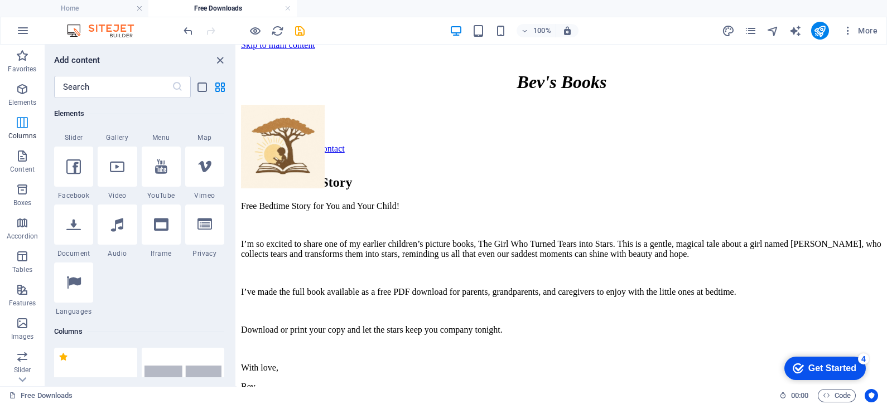
scroll to position [552, 0]
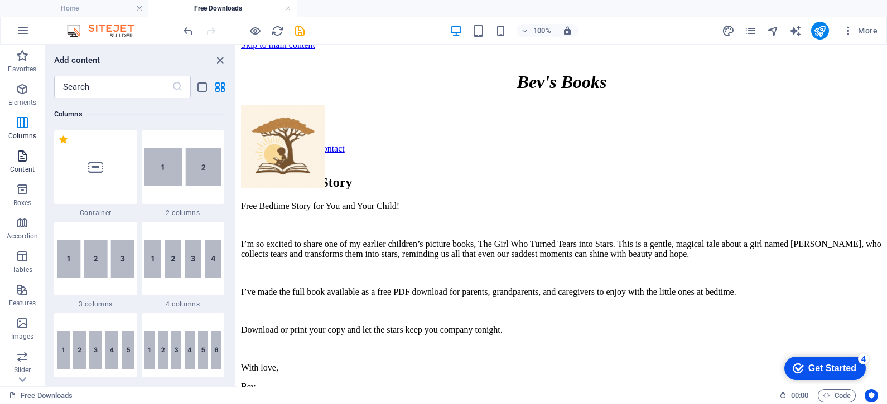
click at [23, 157] on icon "button" at bounding box center [22, 155] width 13 height 13
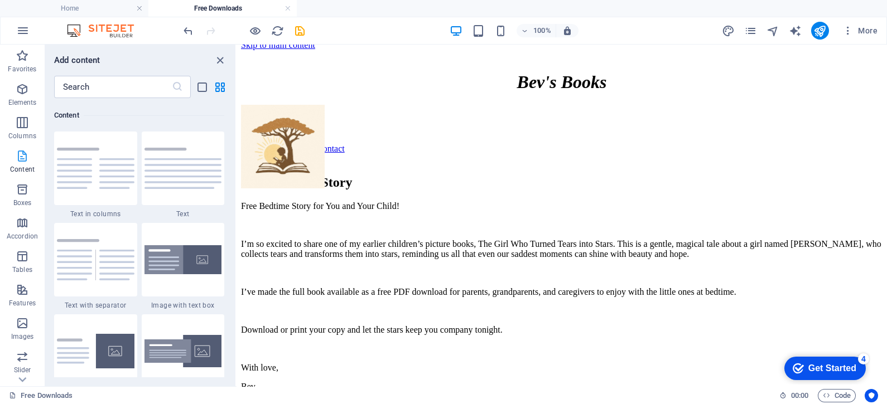
scroll to position [1952, 0]
click at [22, 191] on icon "button" at bounding box center [22, 189] width 13 height 13
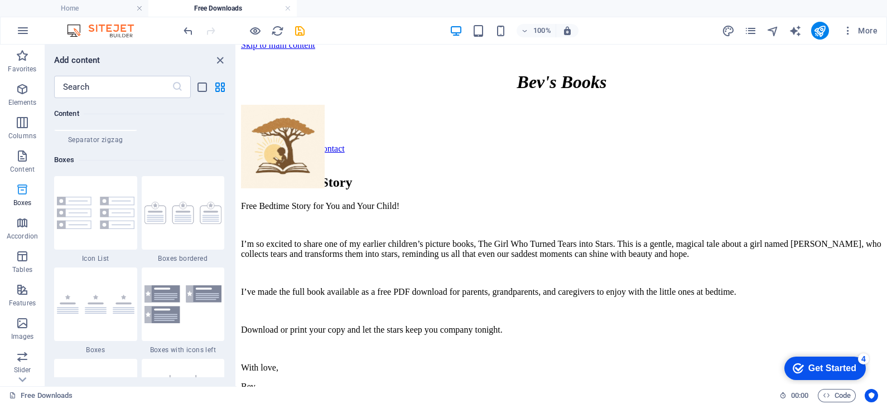
scroll to position [3076, 0]
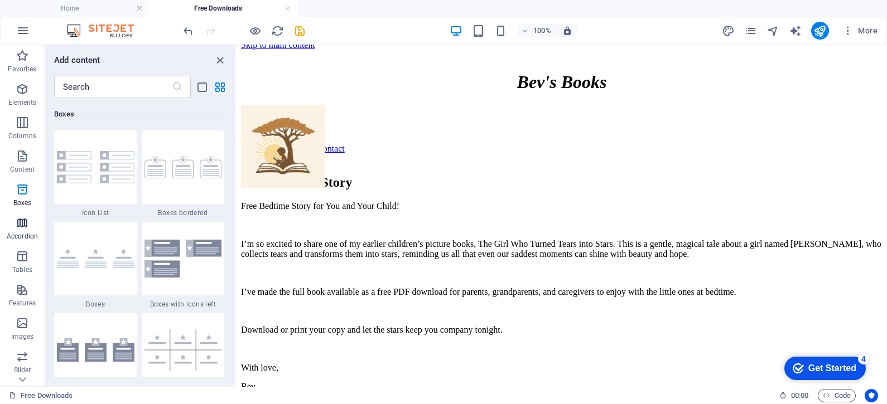
click at [25, 226] on icon "button" at bounding box center [22, 222] width 13 height 13
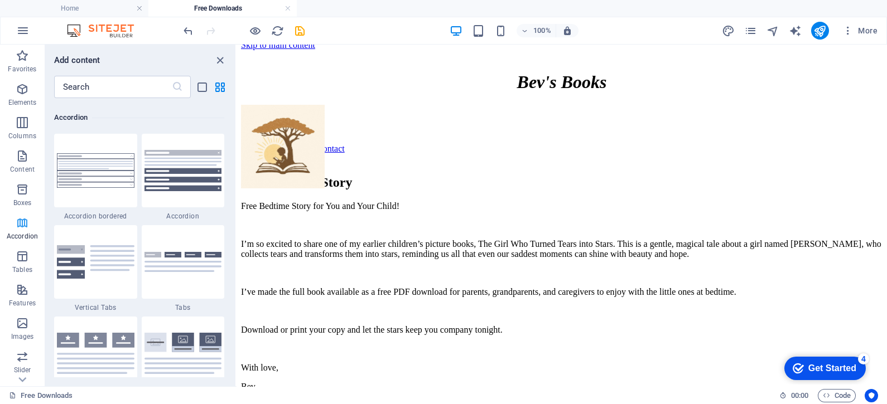
scroll to position [3561, 0]
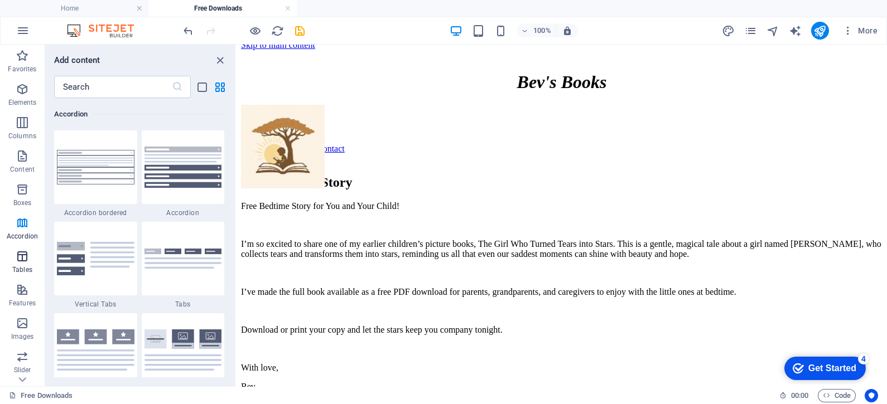
click at [21, 254] on icon "button" at bounding box center [22, 256] width 13 height 13
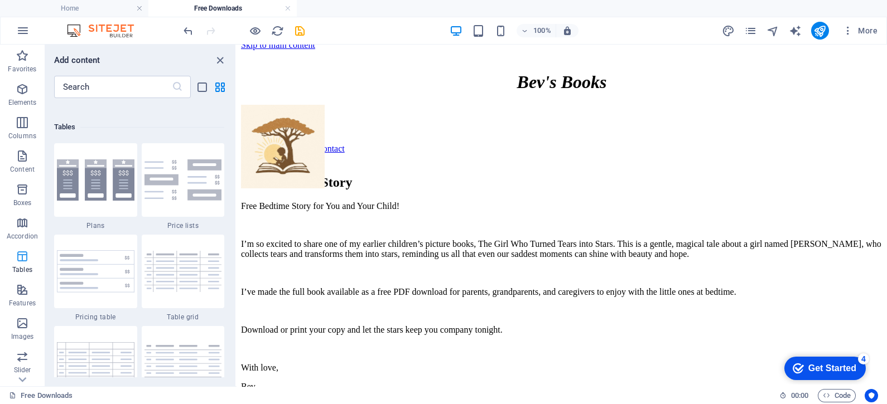
scroll to position [3862, 0]
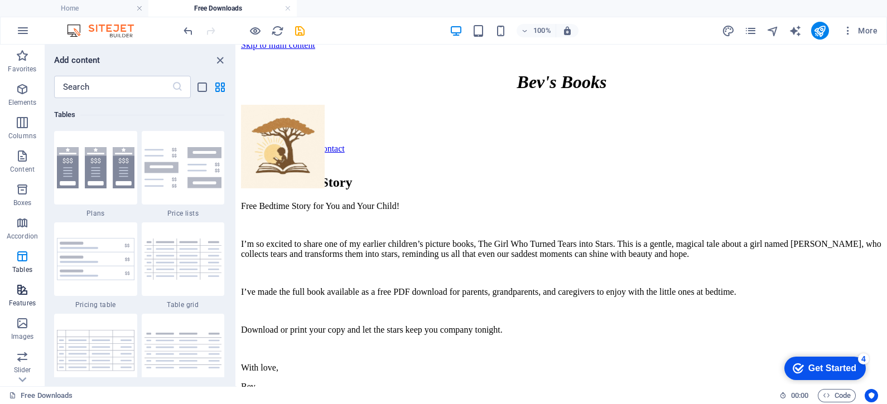
click at [20, 284] on icon "button" at bounding box center [22, 289] width 13 height 13
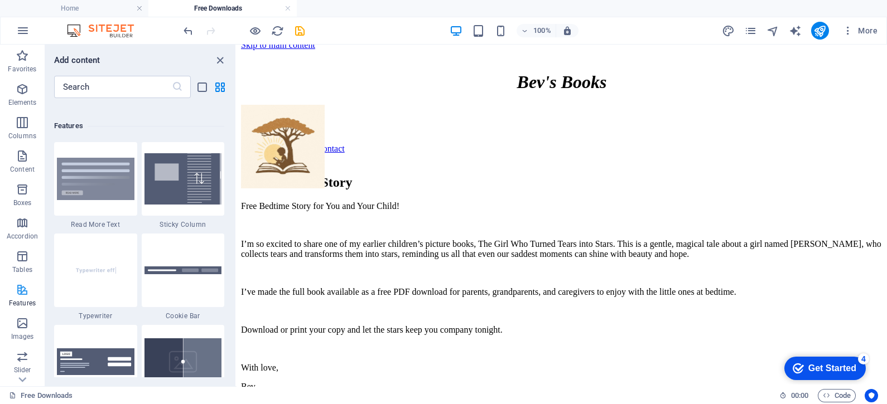
scroll to position [4348, 0]
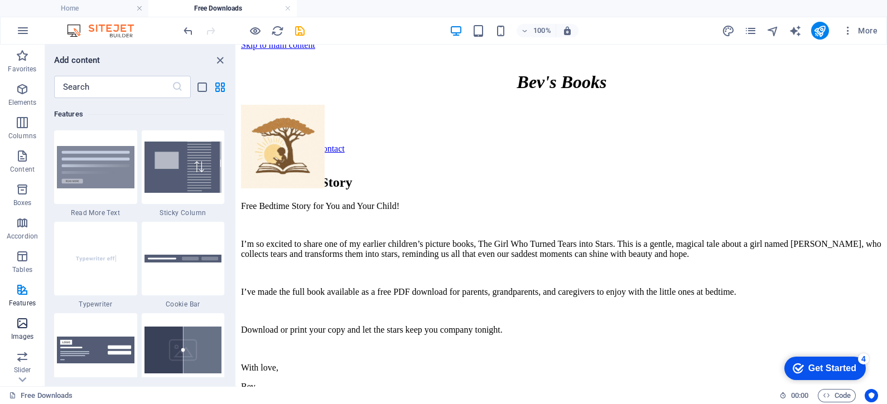
click at [25, 320] on icon "button" at bounding box center [22, 323] width 13 height 13
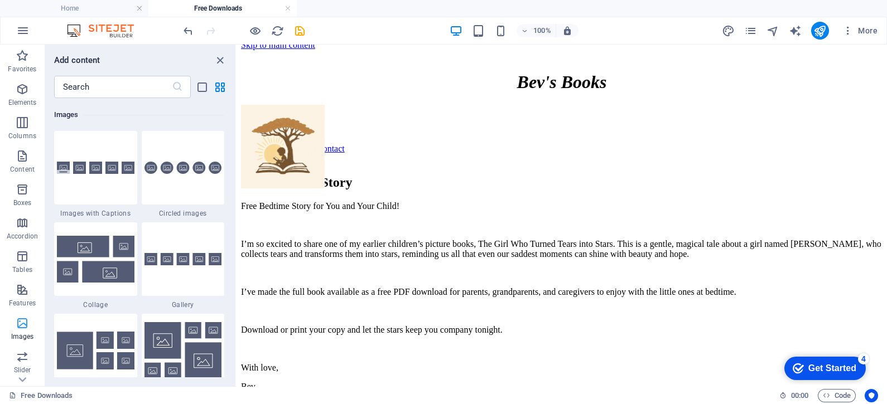
scroll to position [5656, 0]
click at [21, 323] on icon "button" at bounding box center [22, 356] width 13 height 13
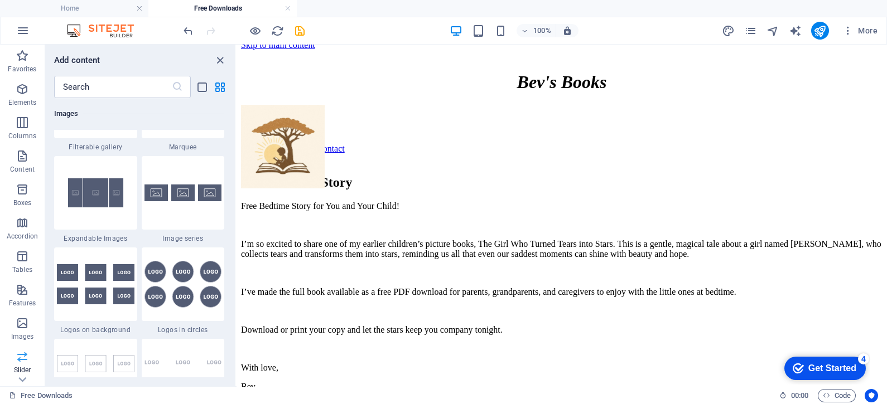
scroll to position [6323, 0]
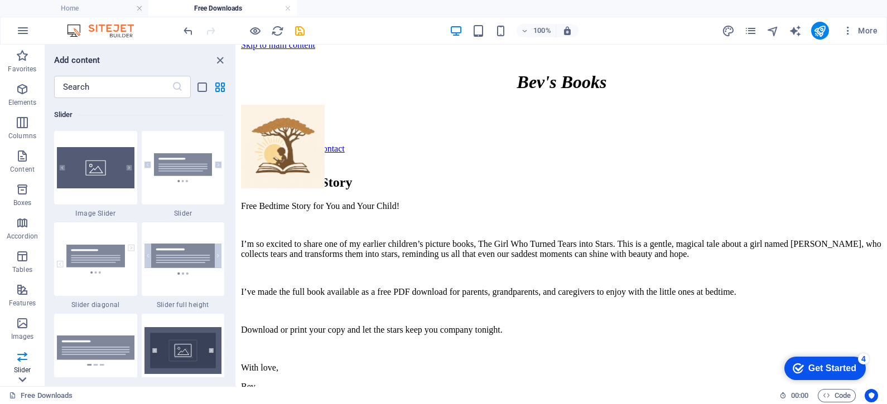
click at [22, 59] on icon at bounding box center [23, 52] width 16 height 16
click at [23, 323] on icon "button" at bounding box center [22, 364] width 13 height 13
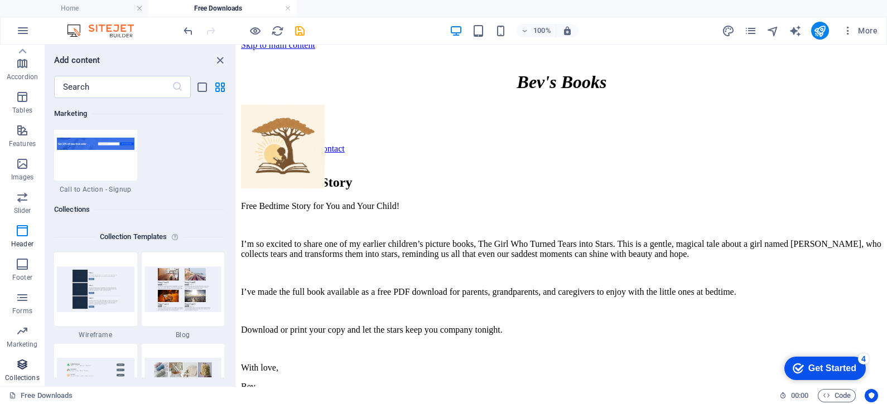
scroll to position [10211, 0]
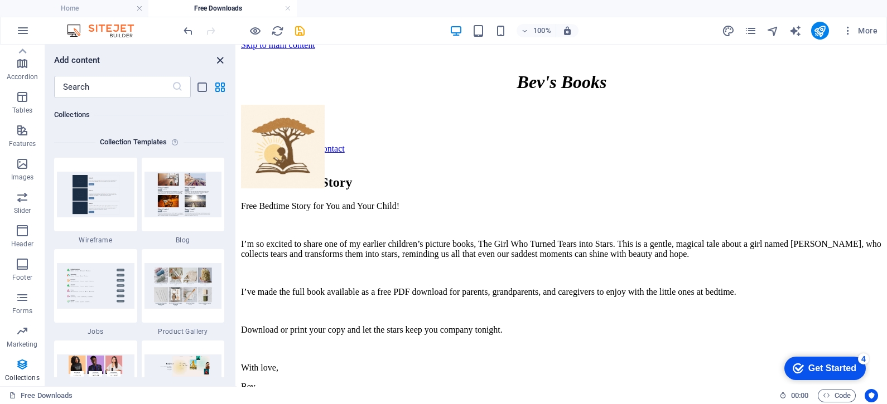
click at [215, 59] on icon "close panel" at bounding box center [220, 60] width 13 height 13
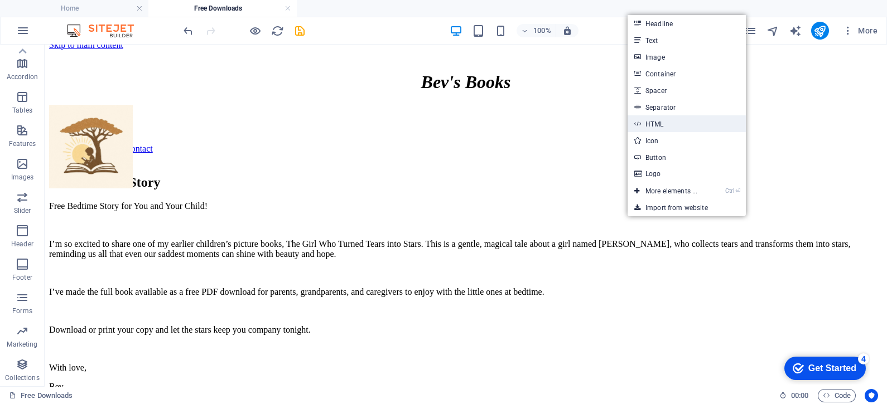
click at [647, 122] on link "HTML" at bounding box center [687, 123] width 118 height 17
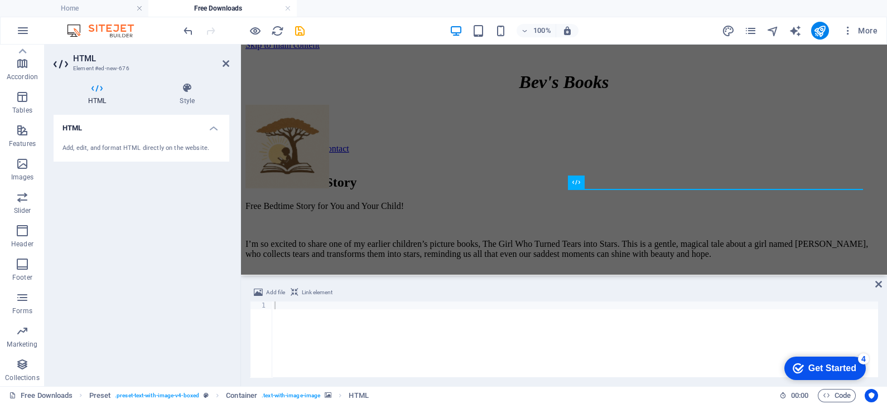
click at [148, 146] on div "Add, edit, and format HTML directly on the website." at bounding box center [141, 148] width 158 height 9
click at [224, 66] on icon at bounding box center [226, 63] width 7 height 9
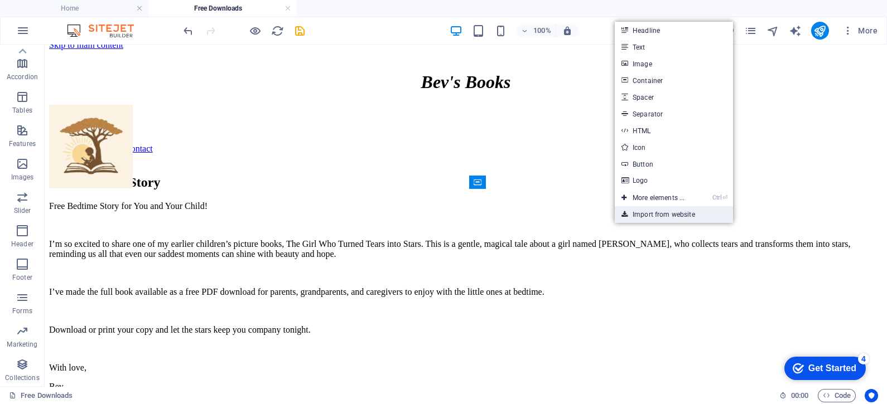
click at [656, 212] on link "Import from website" at bounding box center [674, 214] width 118 height 17
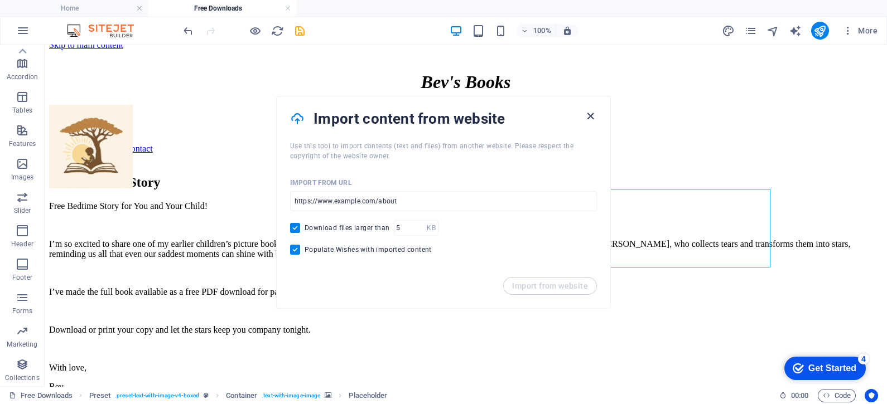
click at [591, 118] on icon "button" at bounding box center [590, 116] width 13 height 13
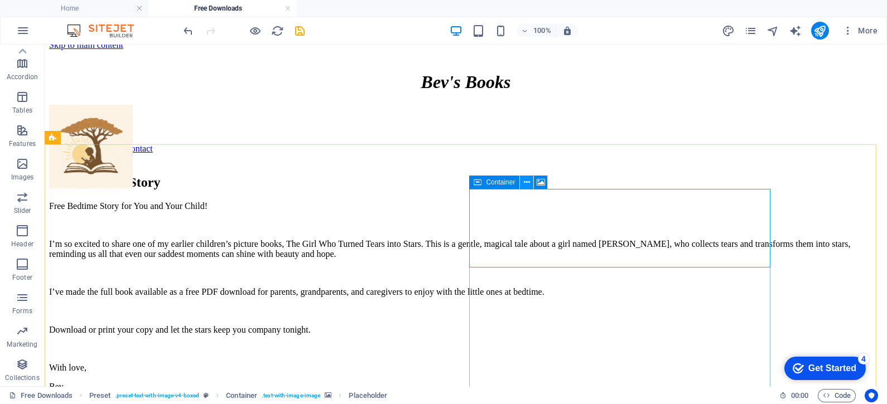
click at [527, 184] on icon at bounding box center [527, 183] width 6 height 12
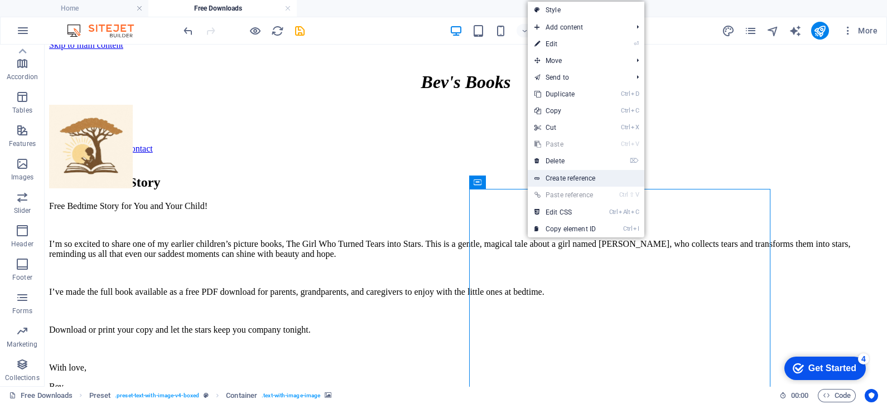
click at [554, 176] on link "Create reference" at bounding box center [586, 178] width 117 height 17
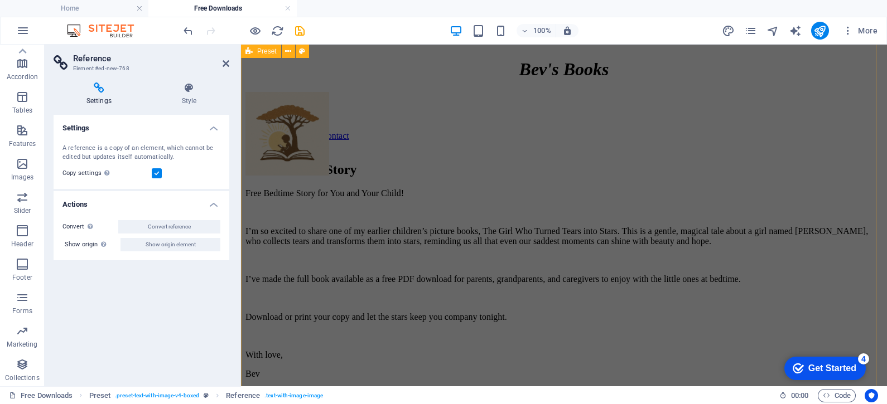
scroll to position [399, 0]
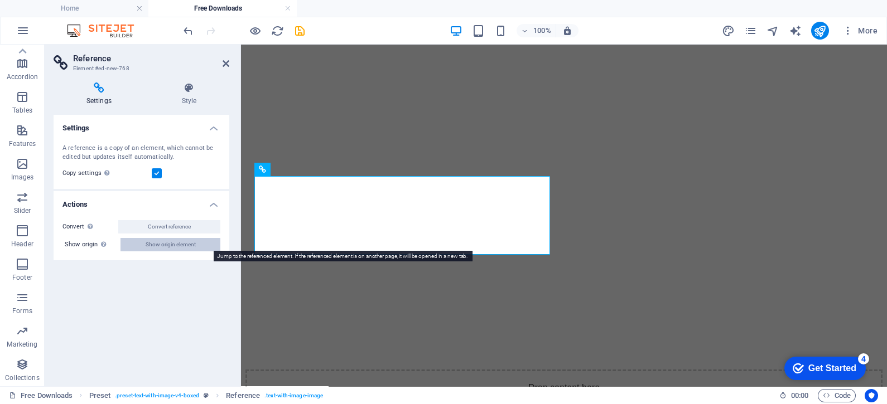
click at [126, 243] on button "Show origin element" at bounding box center [170, 244] width 100 height 13
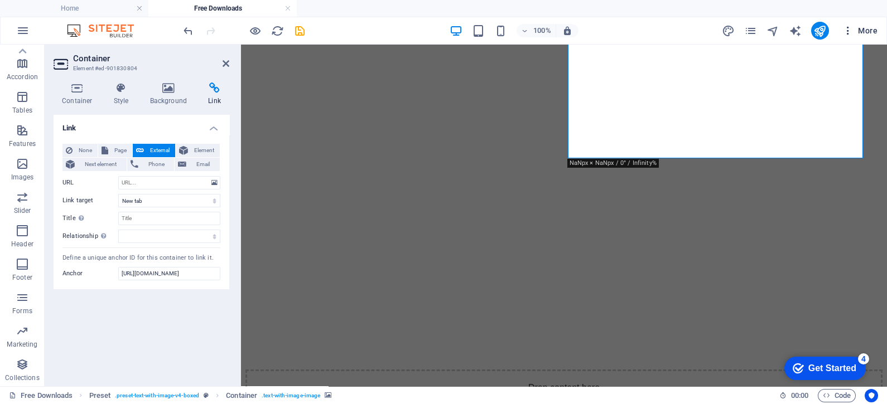
click at [709, 27] on icon "button" at bounding box center [847, 30] width 11 height 11
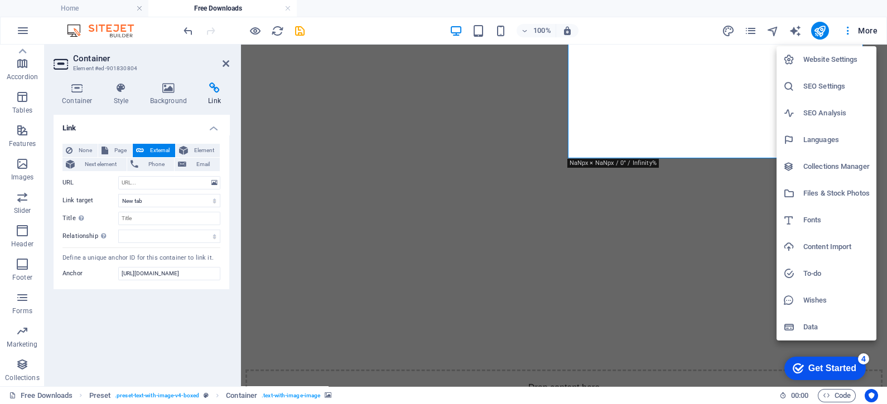
click at [709, 56] on h6 "Website Settings" at bounding box center [836, 59] width 66 height 13
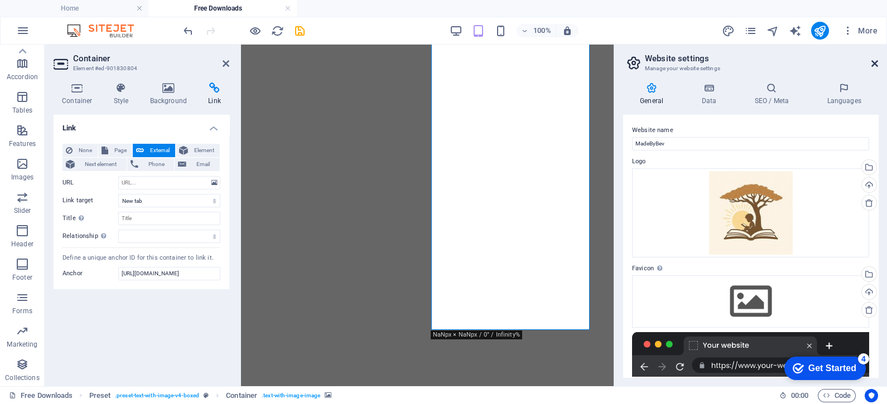
click at [709, 62] on icon at bounding box center [874, 63] width 7 height 9
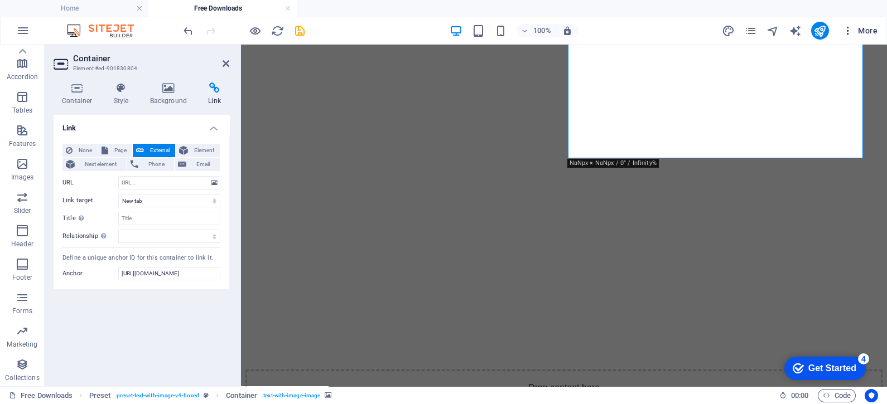
click at [709, 36] on icon "button" at bounding box center [847, 30] width 11 height 11
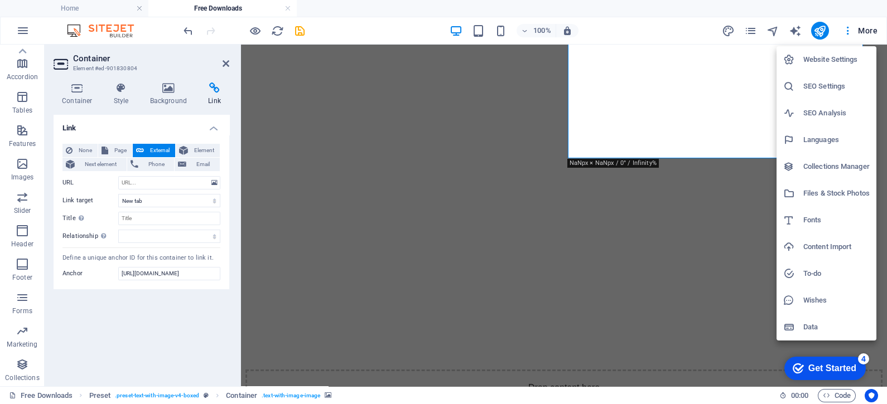
click at [709, 165] on h6 "Collections Manager" at bounding box center [836, 166] width 66 height 13
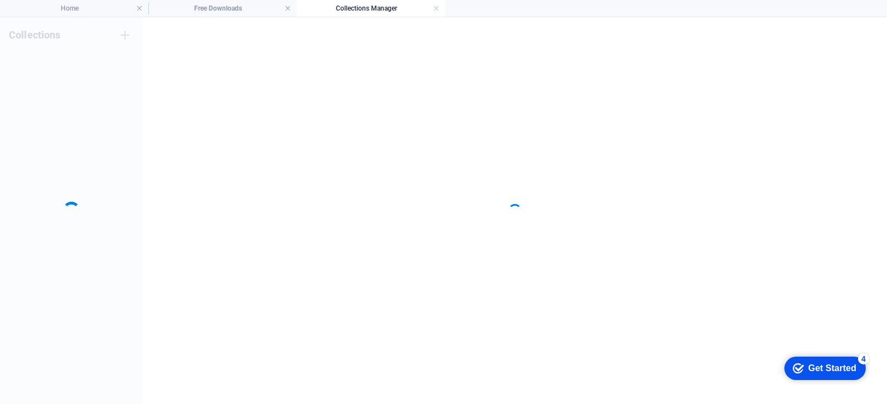
scroll to position [0, 0]
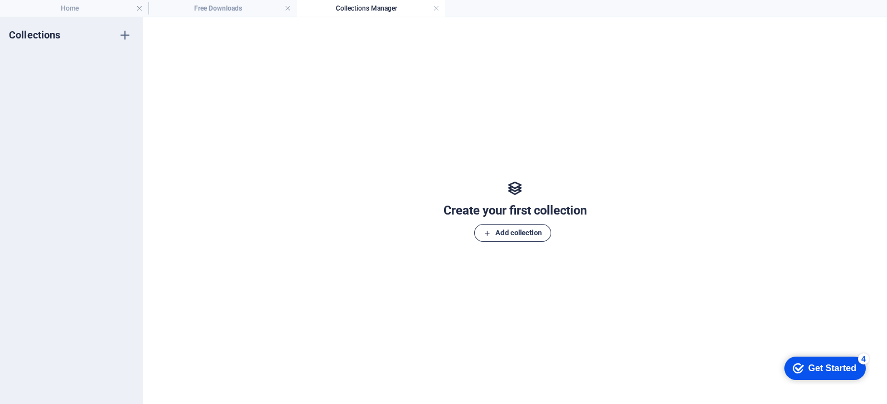
click at [522, 229] on span "Add collection" at bounding box center [512, 232] width 57 height 13
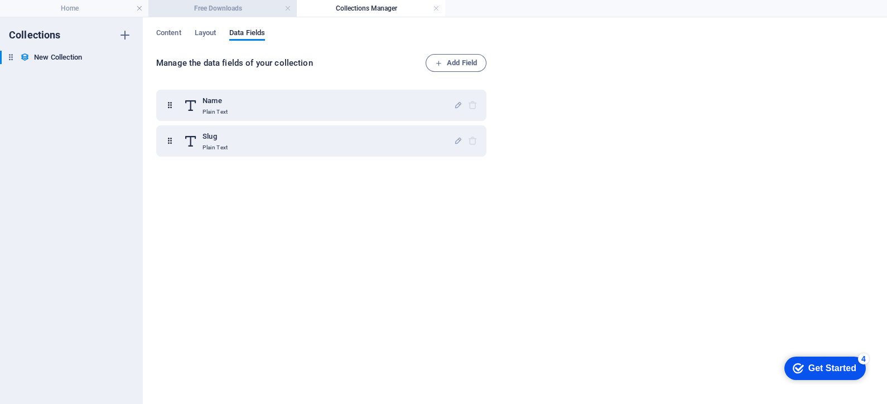
click at [236, 9] on h4 "Free Downloads" at bounding box center [222, 8] width 148 height 12
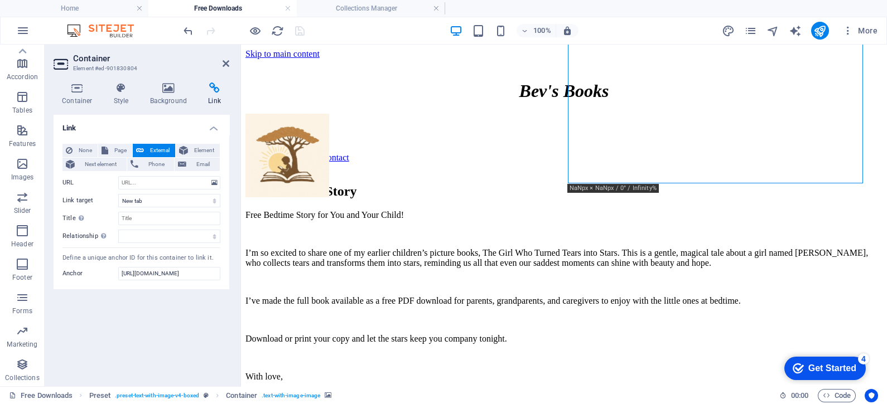
scroll to position [374, 0]
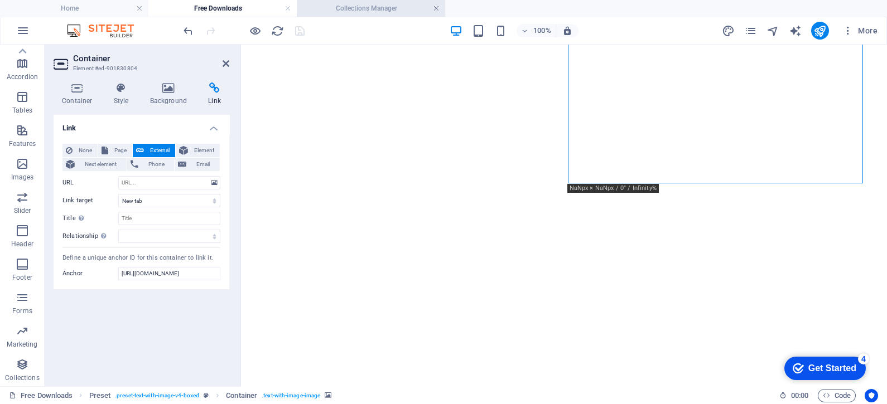
click at [438, 6] on link at bounding box center [436, 8] width 7 height 11
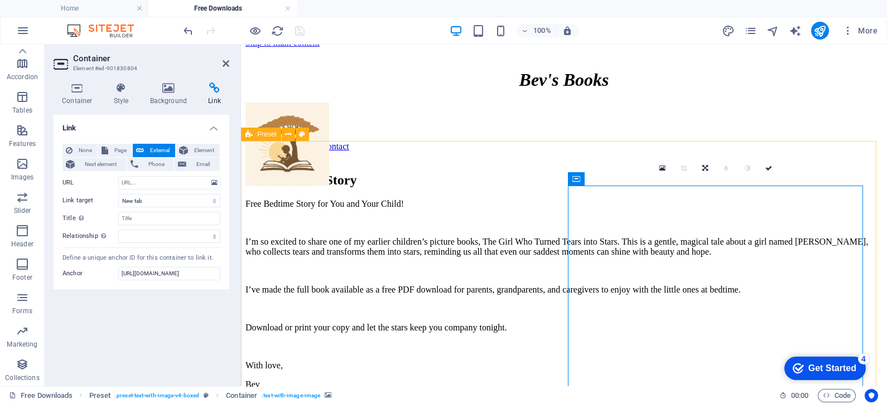
scroll to position [0, 0]
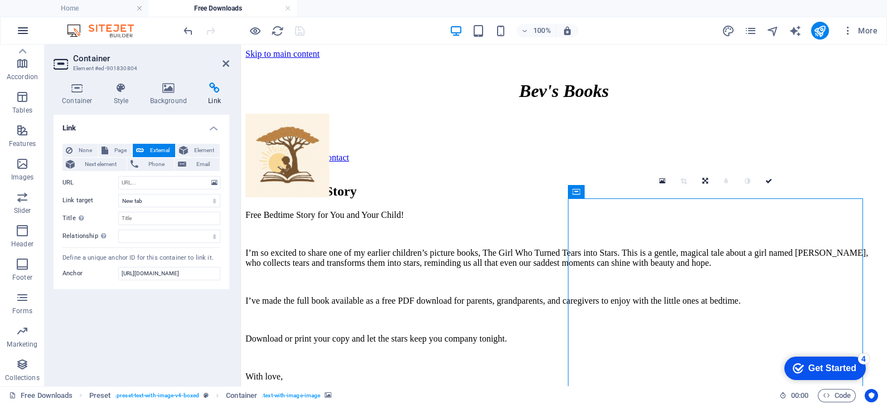
click at [22, 28] on icon "button" at bounding box center [22, 30] width 13 height 13
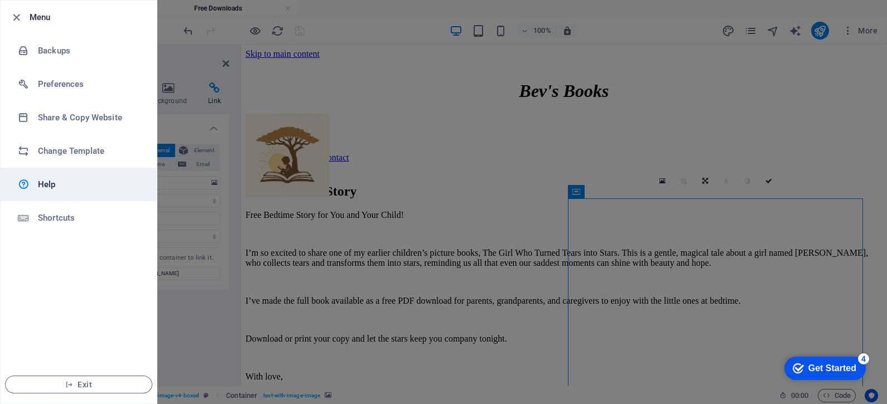
click at [52, 179] on h6 "Help" at bounding box center [89, 184] width 103 height 13
